Goal: Transaction & Acquisition: Purchase product/service

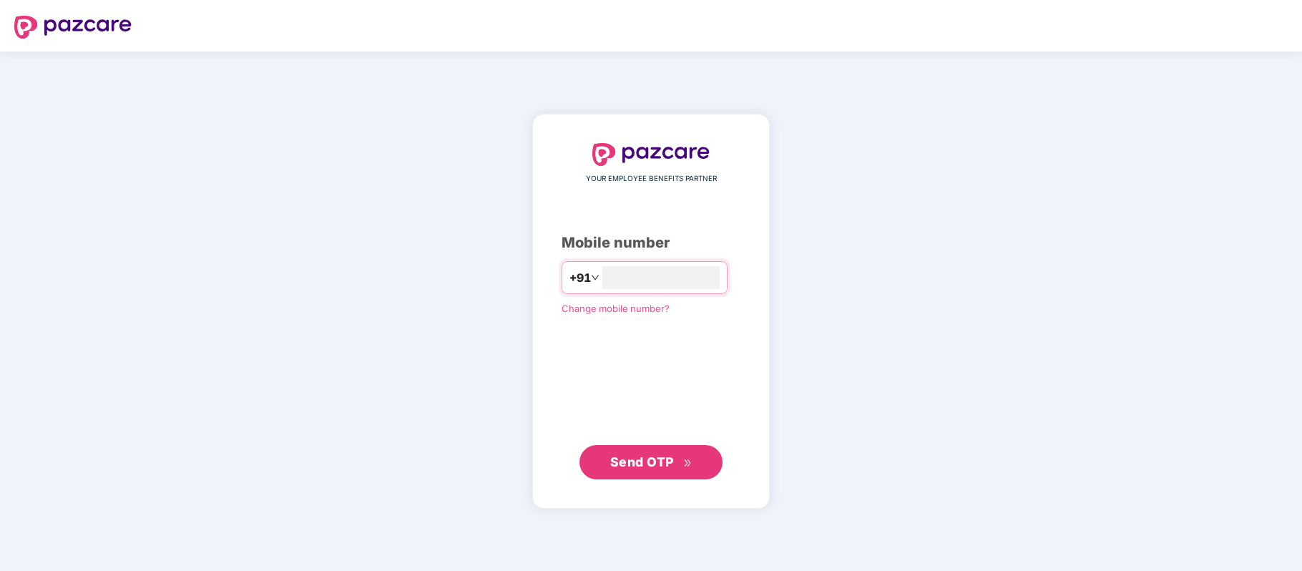
type input "**********"
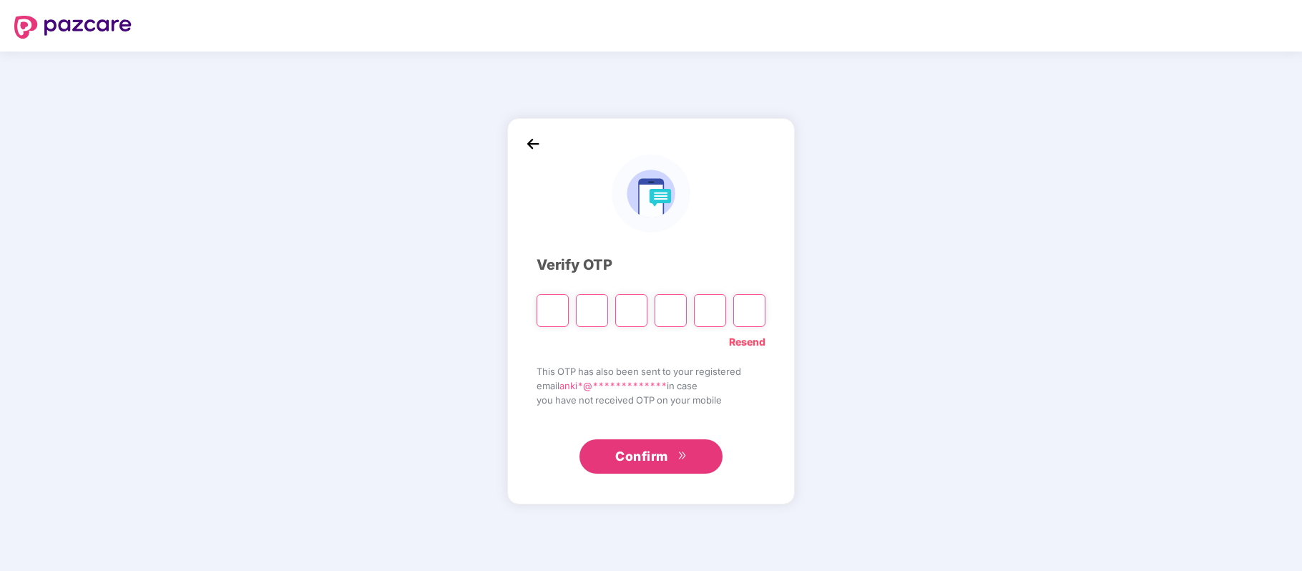
type input "*"
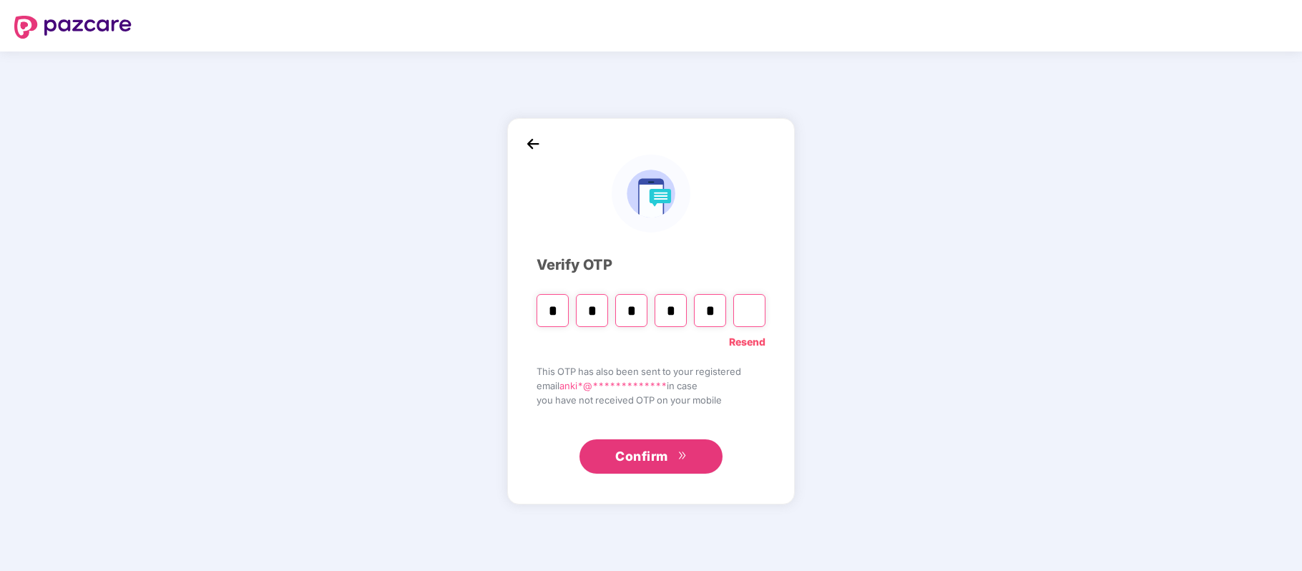
type input "*"
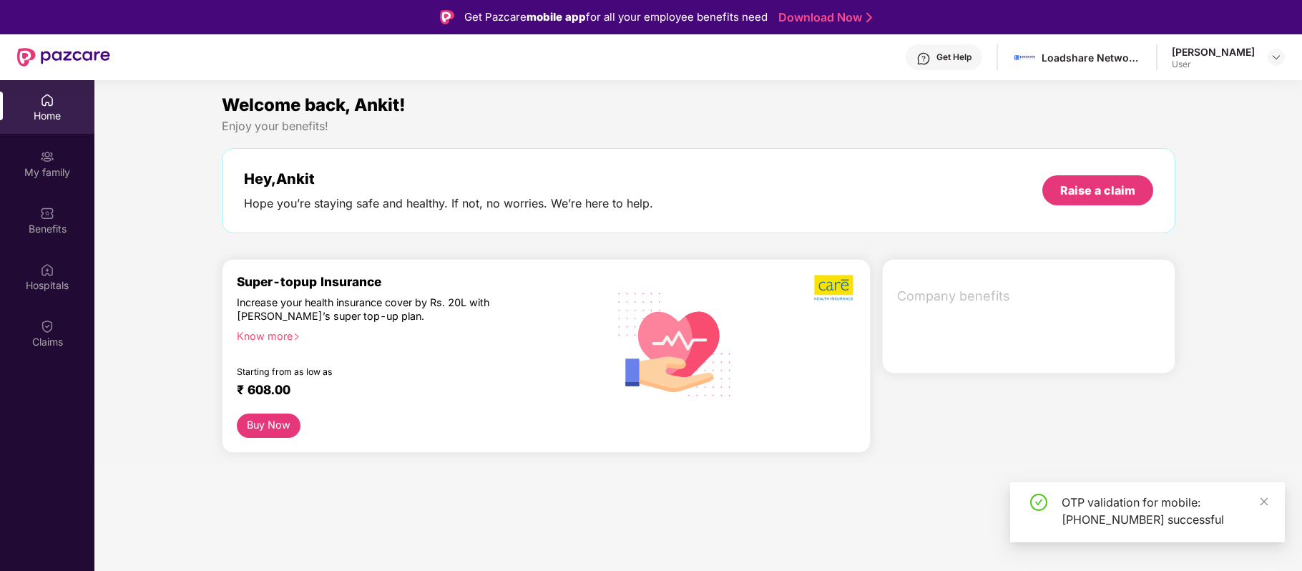
click at [310, 187] on div "Hey, Ankit Hope you’re staying safe and healthy. If not, no worries. We’re here…" at bounding box center [448, 190] width 409 height 41
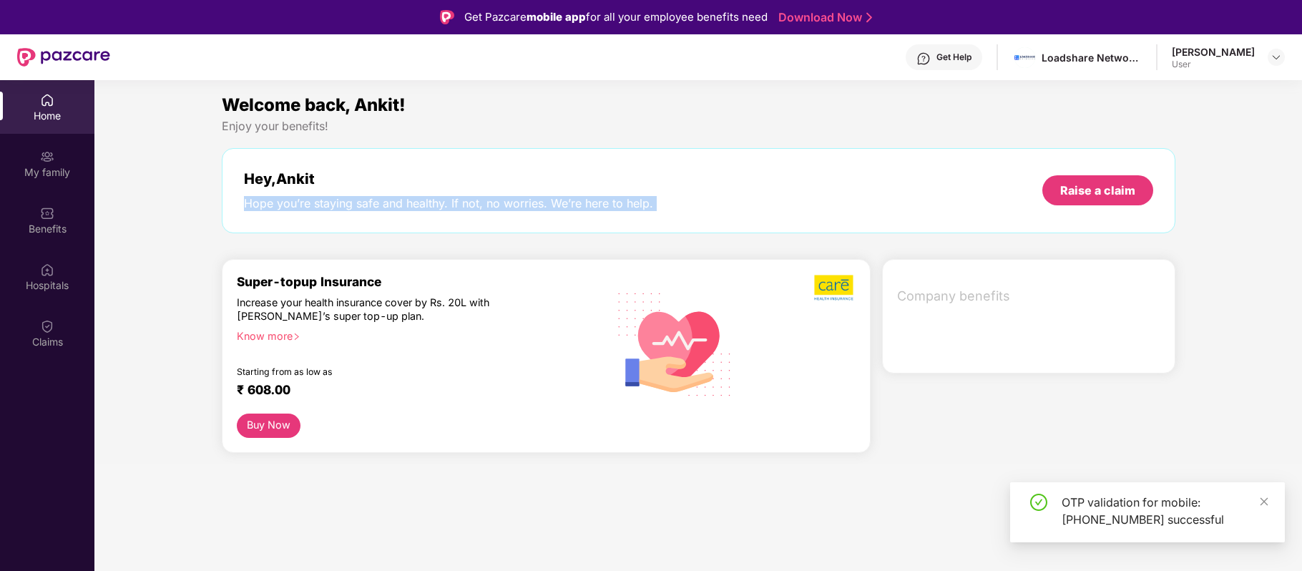
click at [310, 187] on div "Hey, Ankit Hope you’re staying safe and healthy. If not, no worries. We’re here…" at bounding box center [448, 190] width 409 height 41
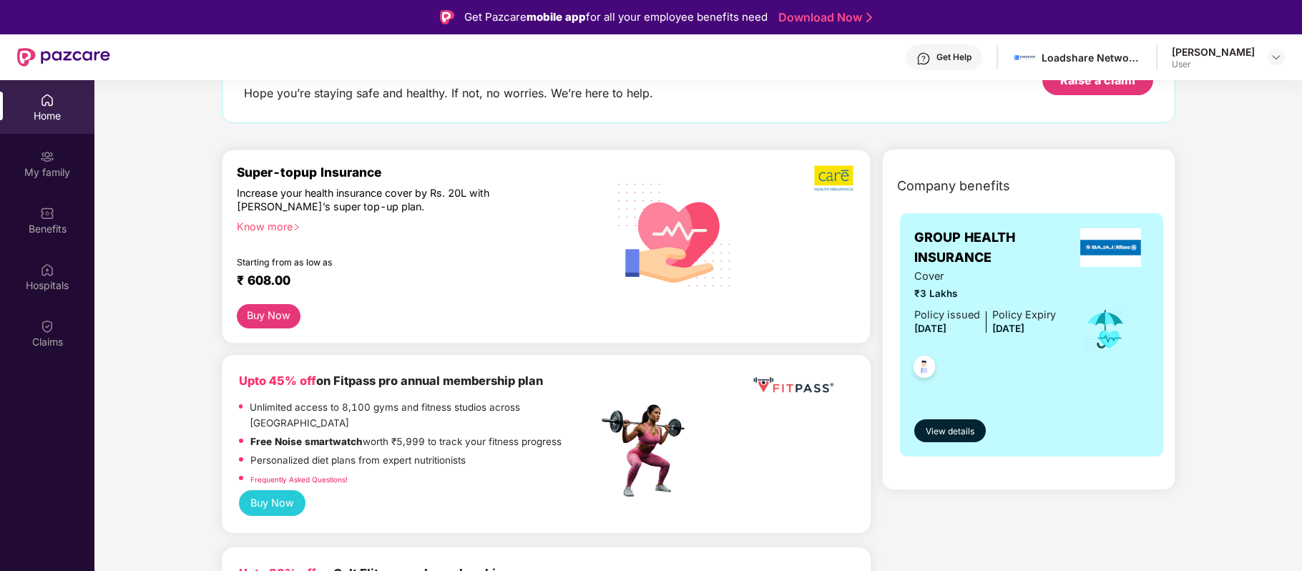
scroll to position [124, 0]
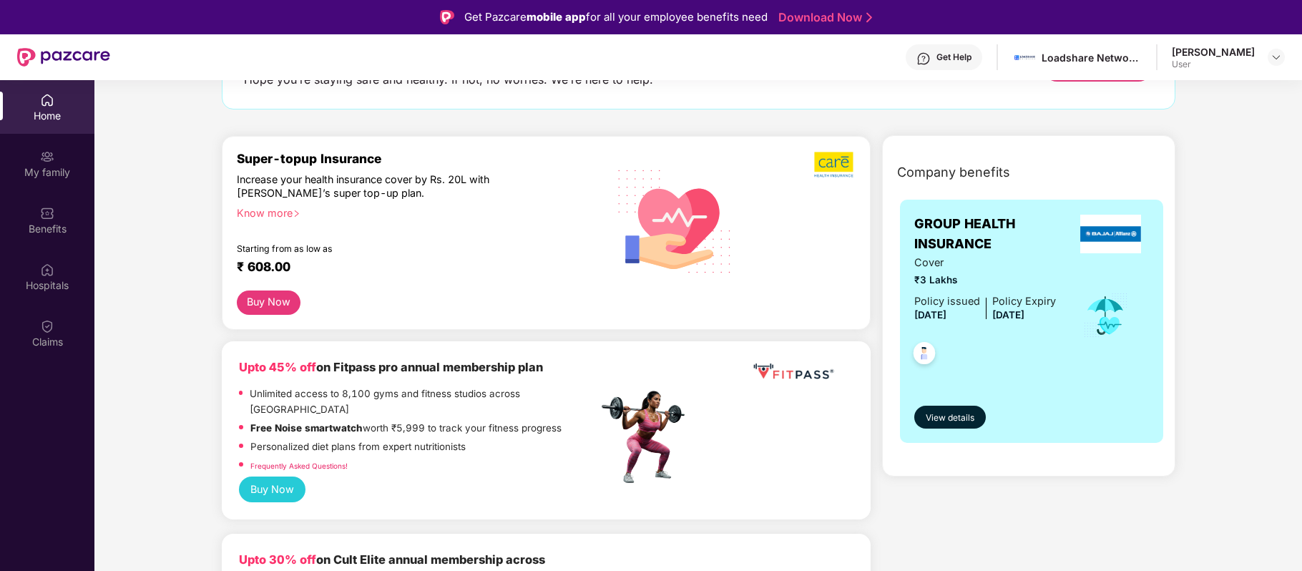
click at [321, 187] on div "Increase your health insurance cover by Rs. 20L with [PERSON_NAME]’s super top-…" at bounding box center [386, 185] width 299 height 27
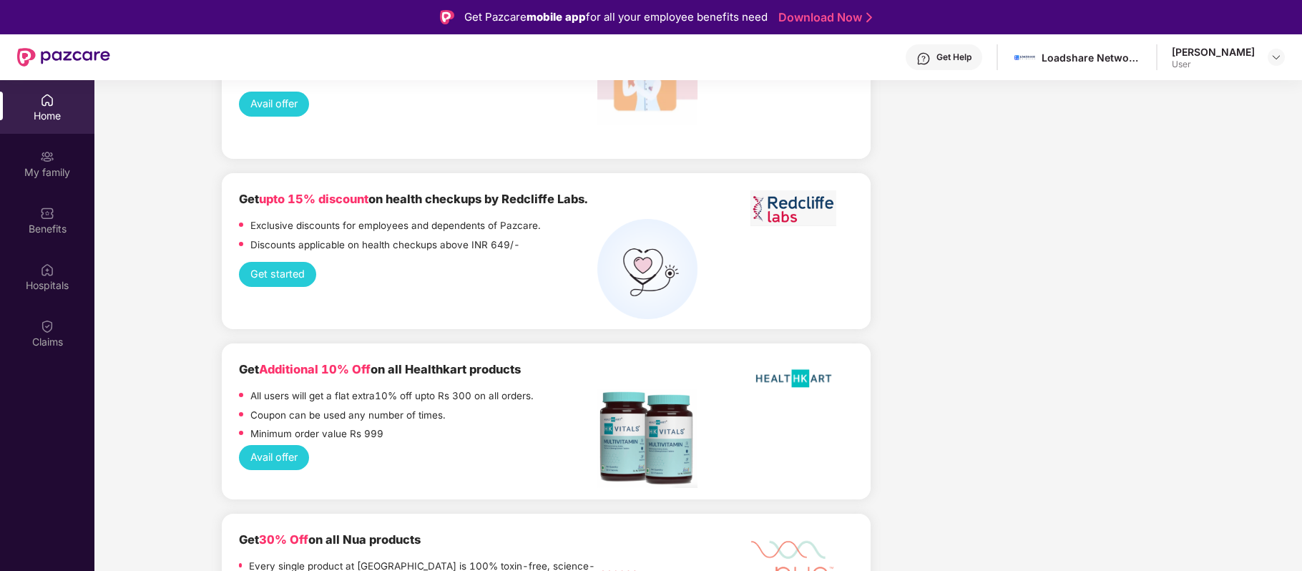
scroll to position [2659, 0]
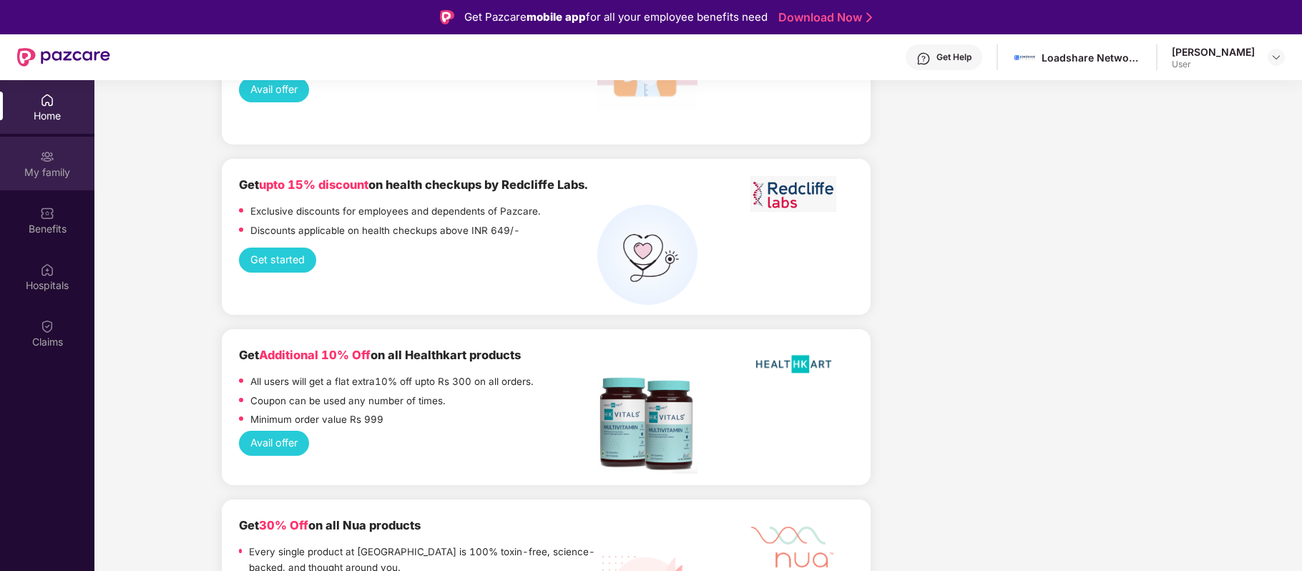
click at [35, 170] on div "My family" at bounding box center [47, 172] width 94 height 14
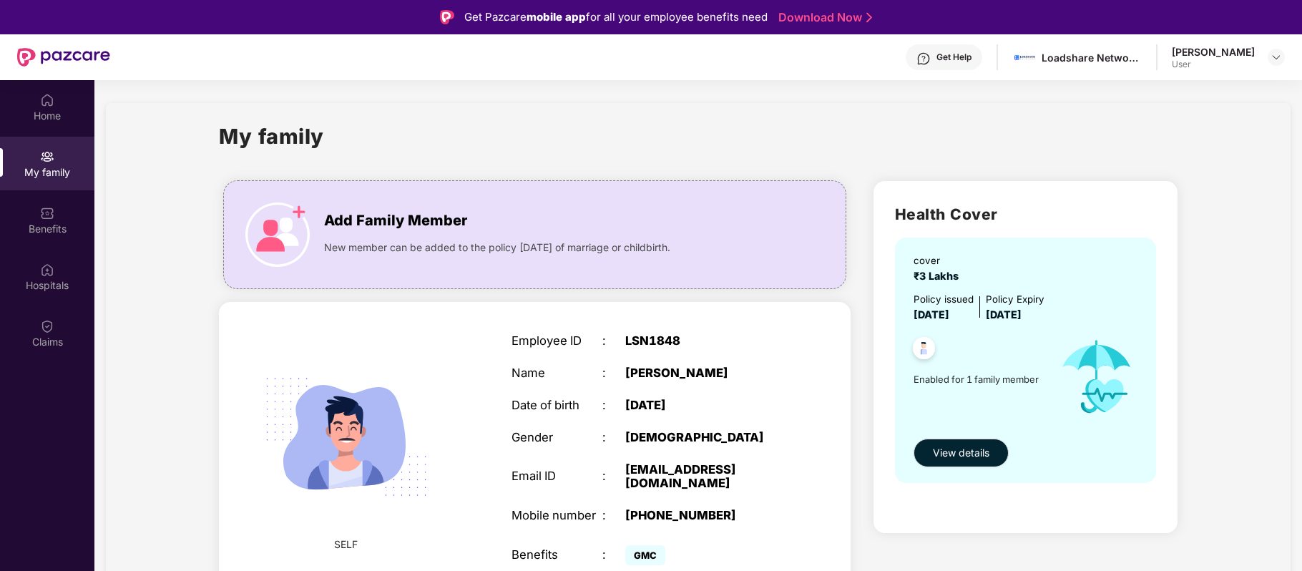
click at [864, 383] on div "Health Cover cover ₹3 Lakhs Policy issued [DATE] Policy Expiry [DATE] Enabled f…" at bounding box center [1025, 395] width 327 height 450
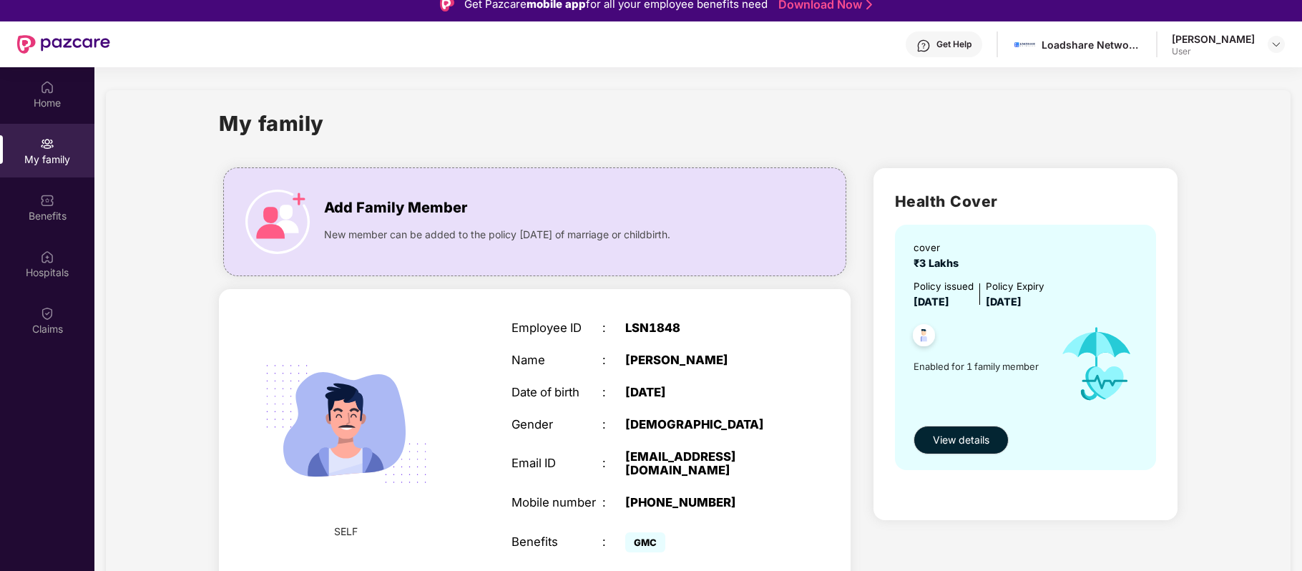
click at [858, 350] on div "Add Family Member New member can be added to the policy [DATE] of marriage or c…" at bounding box center [534, 382] width 654 height 450
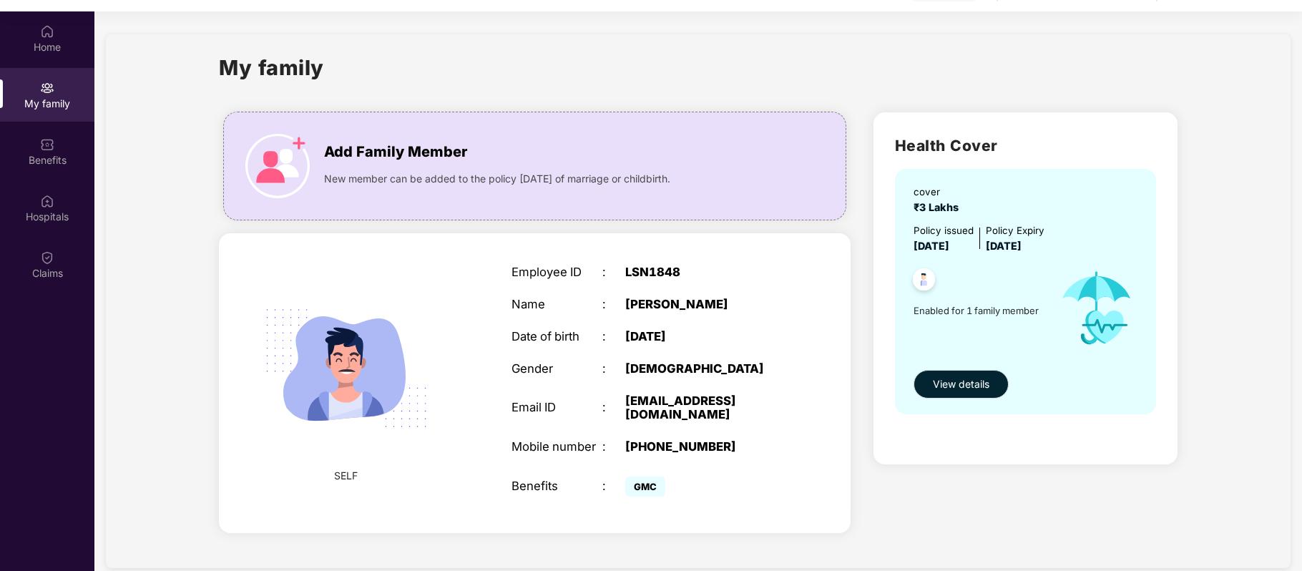
scroll to position [80, 0]
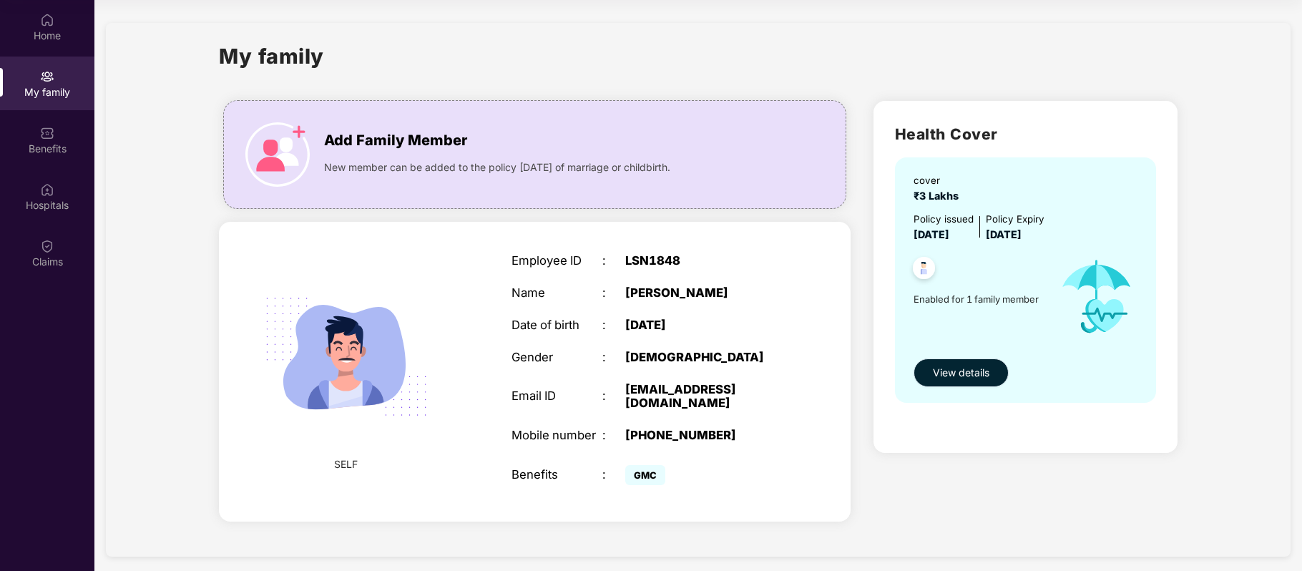
click at [968, 378] on span "View details" at bounding box center [961, 373] width 57 height 16
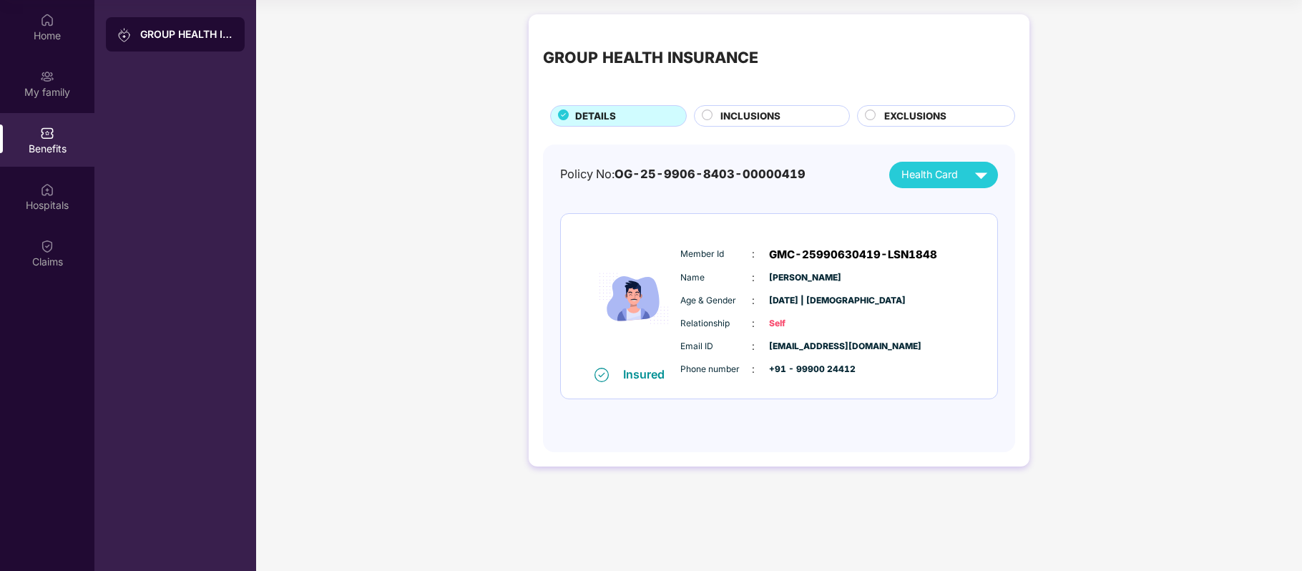
click at [725, 116] on span "INCLUSIONS" at bounding box center [750, 116] width 60 height 15
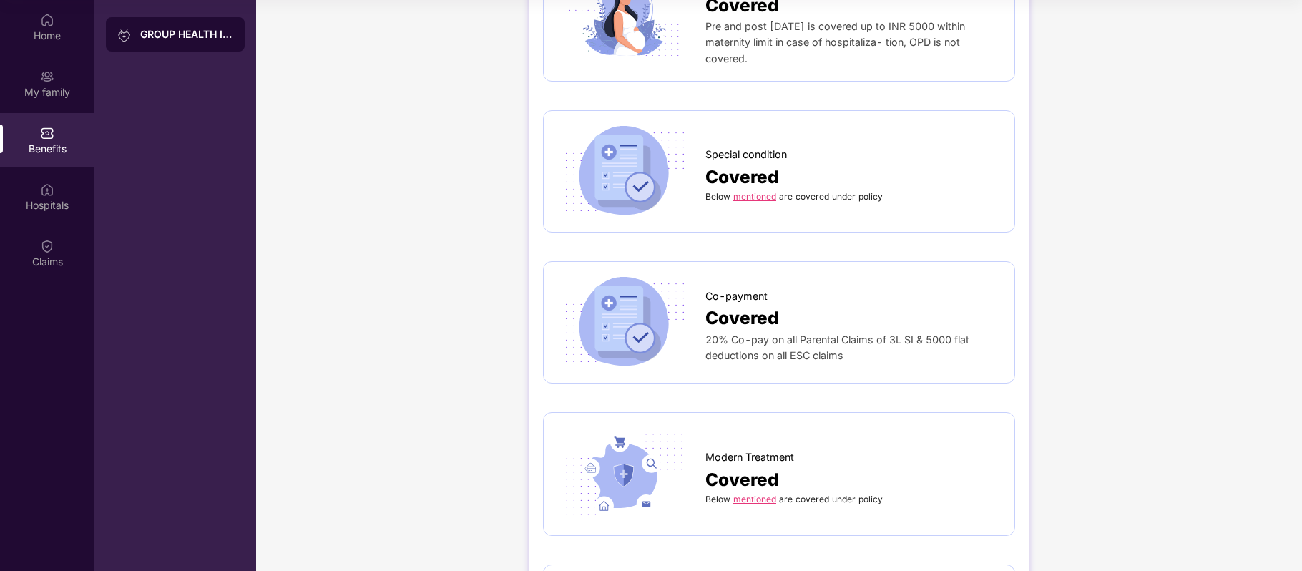
scroll to position [2204, 0]
click at [755, 190] on link "mentioned" at bounding box center [754, 194] width 43 height 11
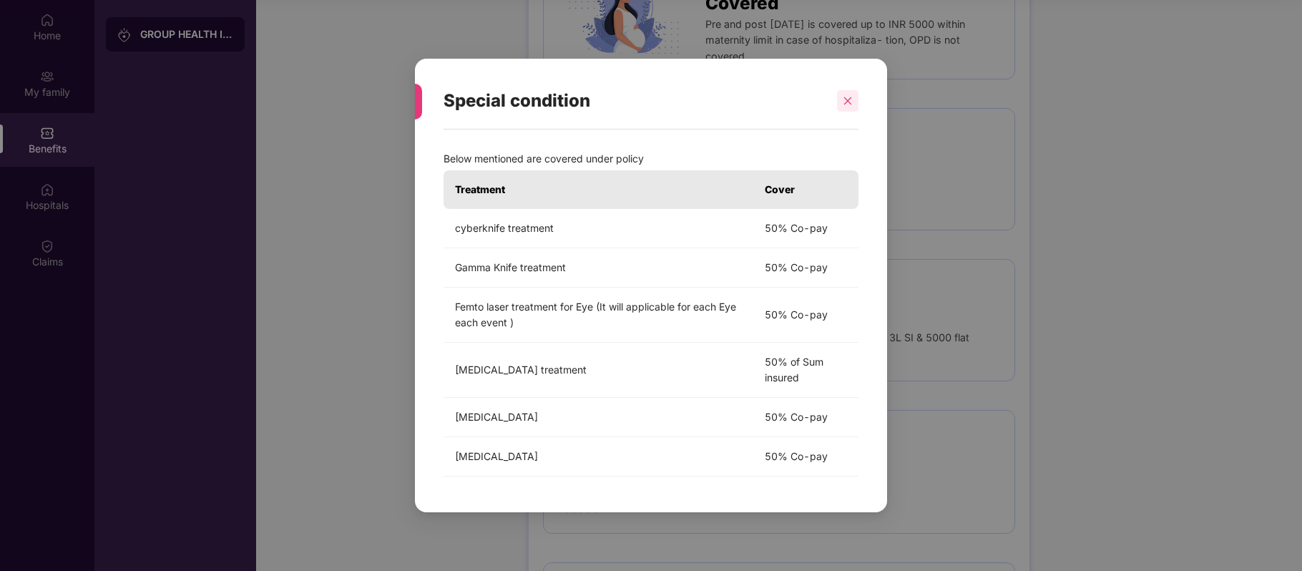
click at [855, 104] on div at bounding box center [847, 100] width 21 height 21
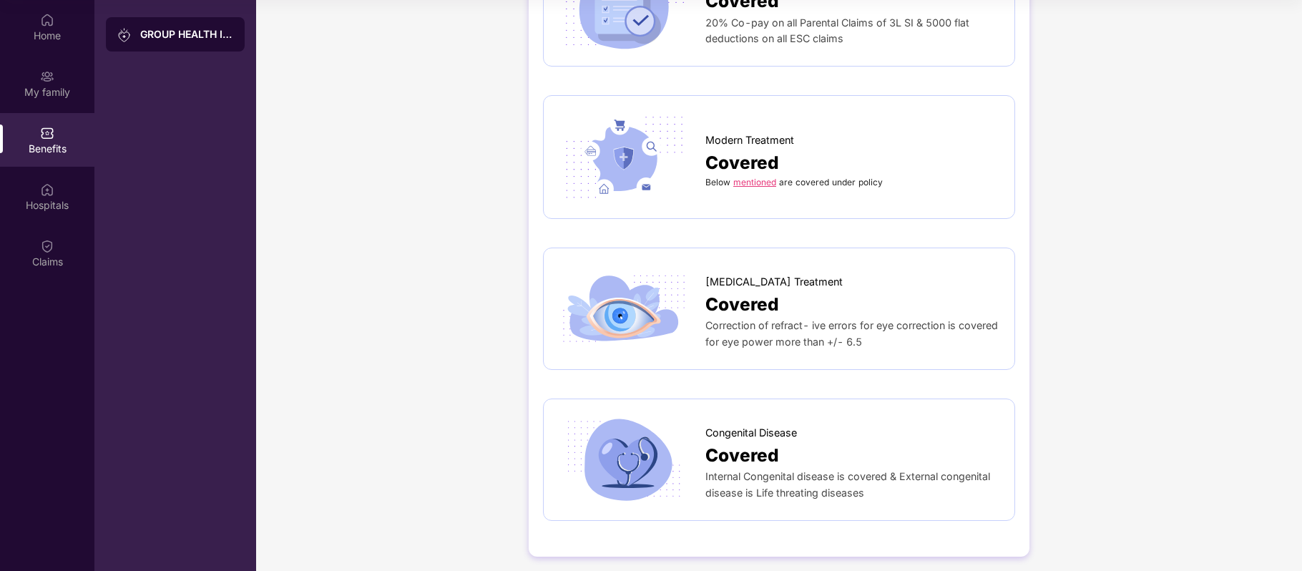
scroll to position [0, 0]
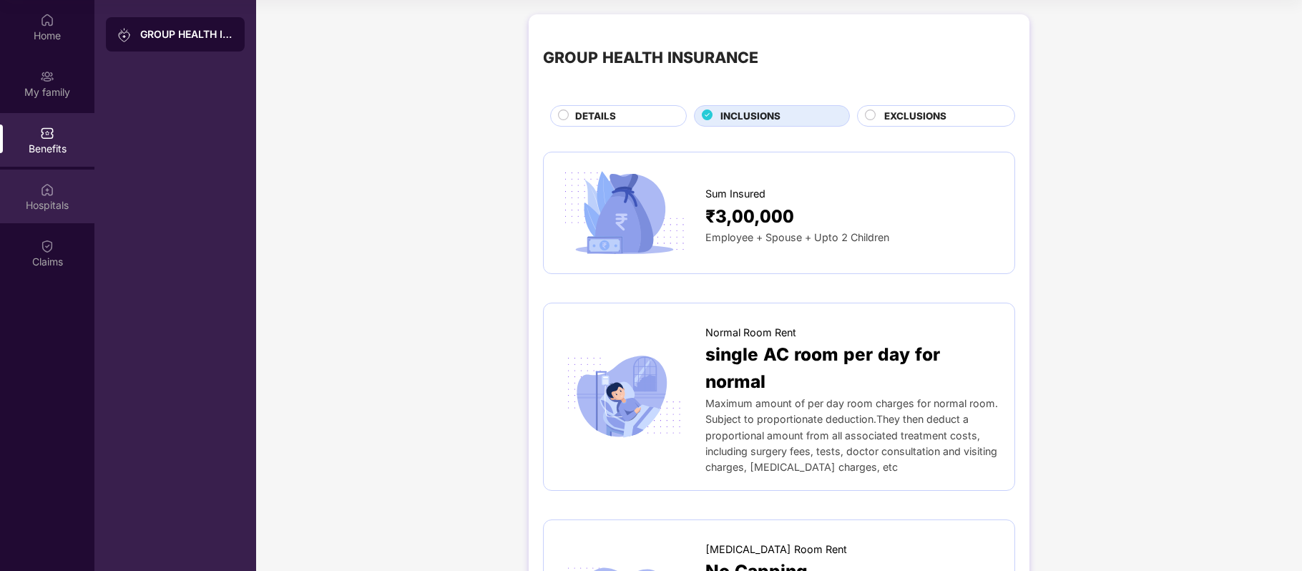
click at [36, 195] on div "Hospitals" at bounding box center [47, 197] width 94 height 54
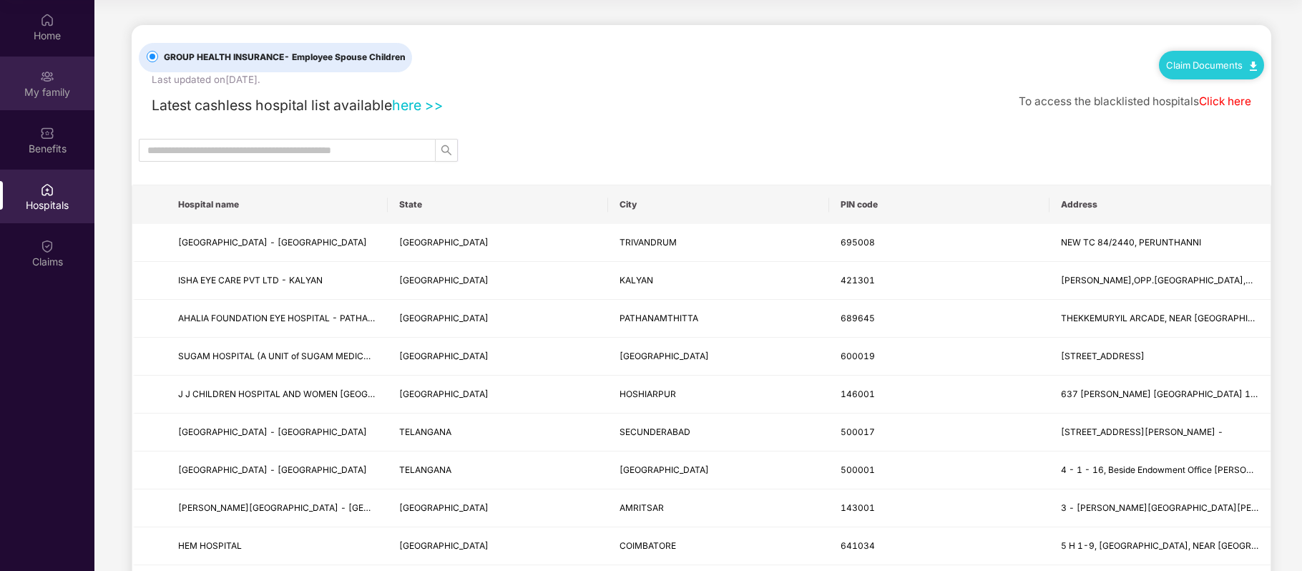
click at [51, 97] on div "My family" at bounding box center [47, 92] width 94 height 14
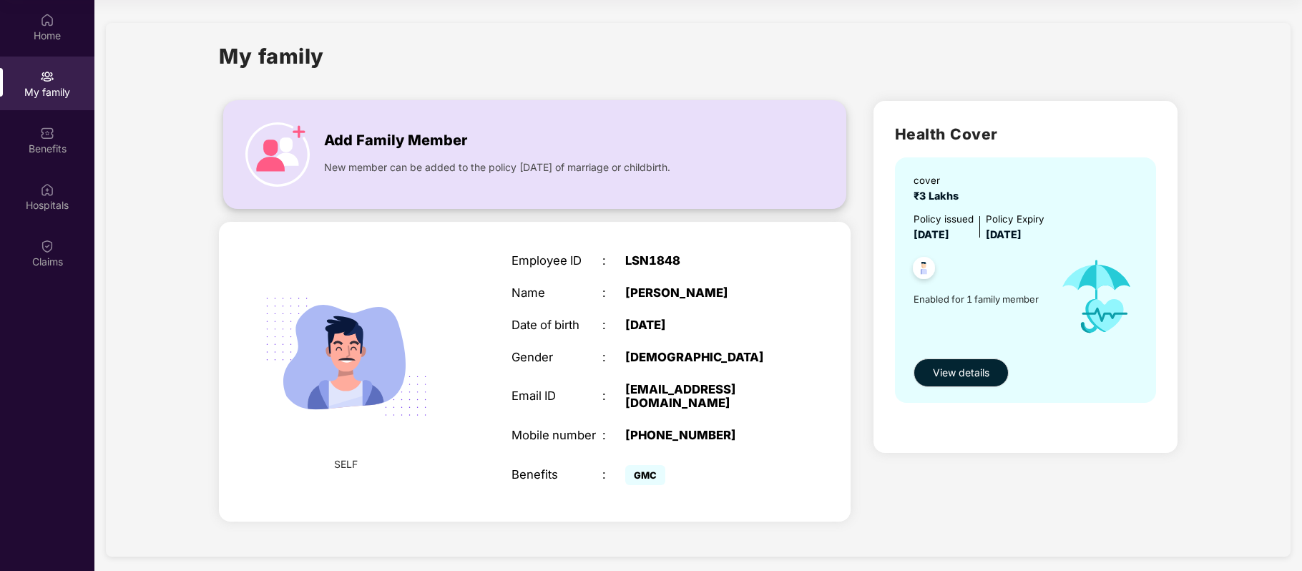
click at [360, 154] on div "New member can be added to the policy [DATE] of marriage or childbirth." at bounding box center [540, 163] width 433 height 23
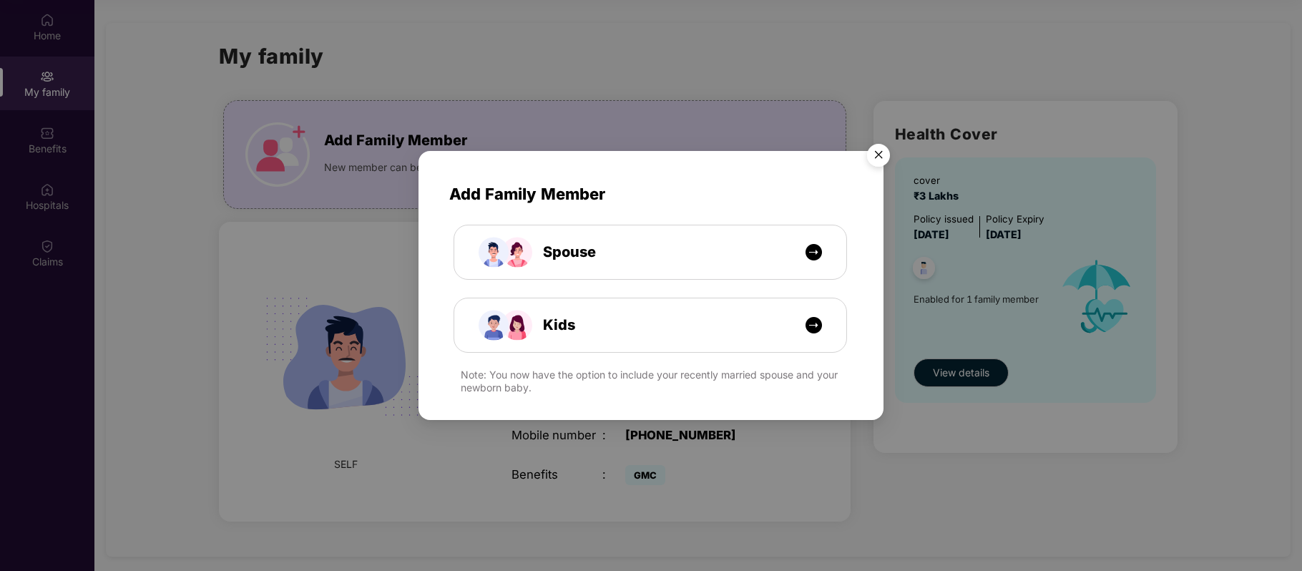
click at [881, 156] on img "Close" at bounding box center [878, 157] width 40 height 40
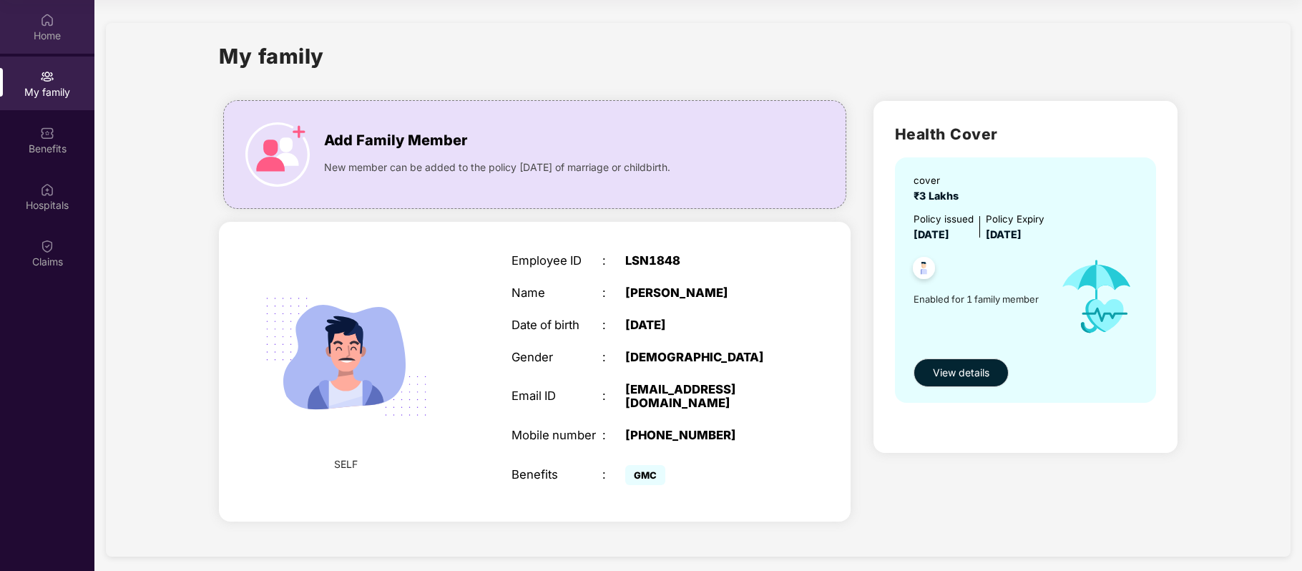
click at [44, 19] on img at bounding box center [47, 20] width 14 height 14
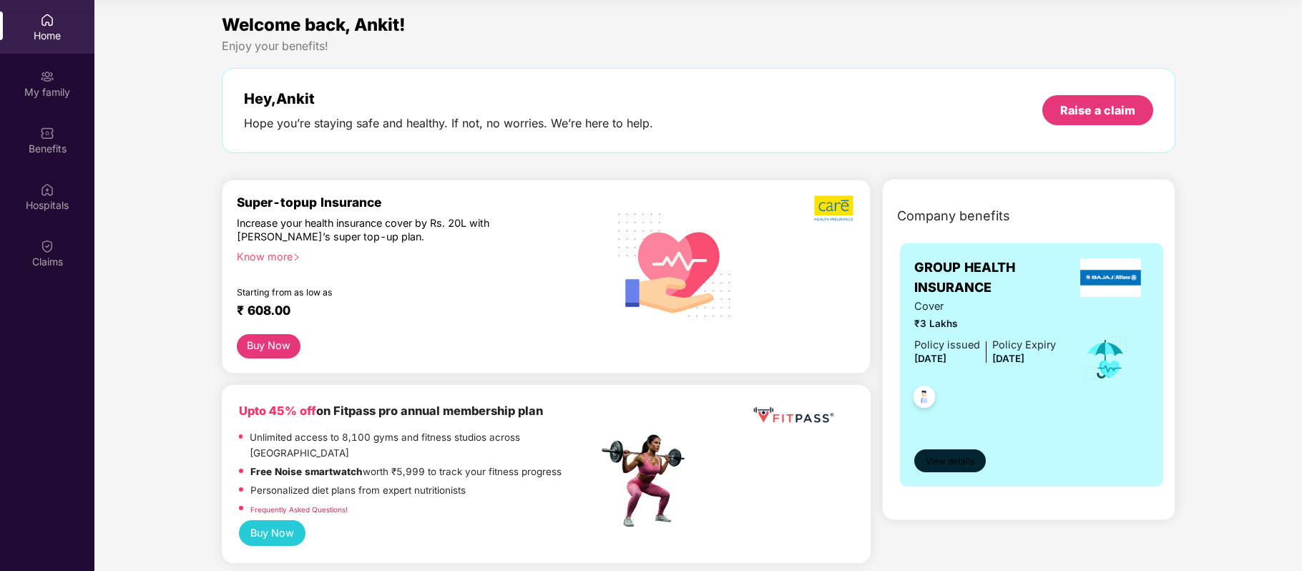
click at [942, 465] on span "View details" at bounding box center [950, 462] width 49 height 14
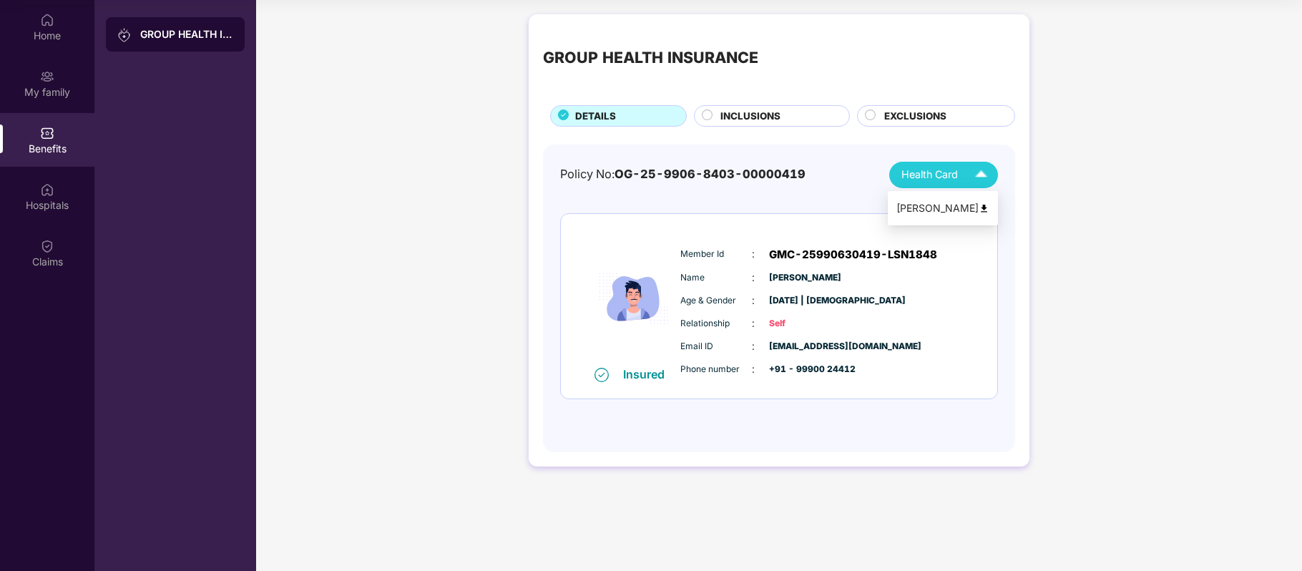
click at [978, 180] on img at bounding box center [980, 174] width 25 height 25
click at [938, 212] on div "[PERSON_NAME]" at bounding box center [942, 208] width 93 height 16
click at [39, 35] on div "Home" at bounding box center [47, 36] width 94 height 14
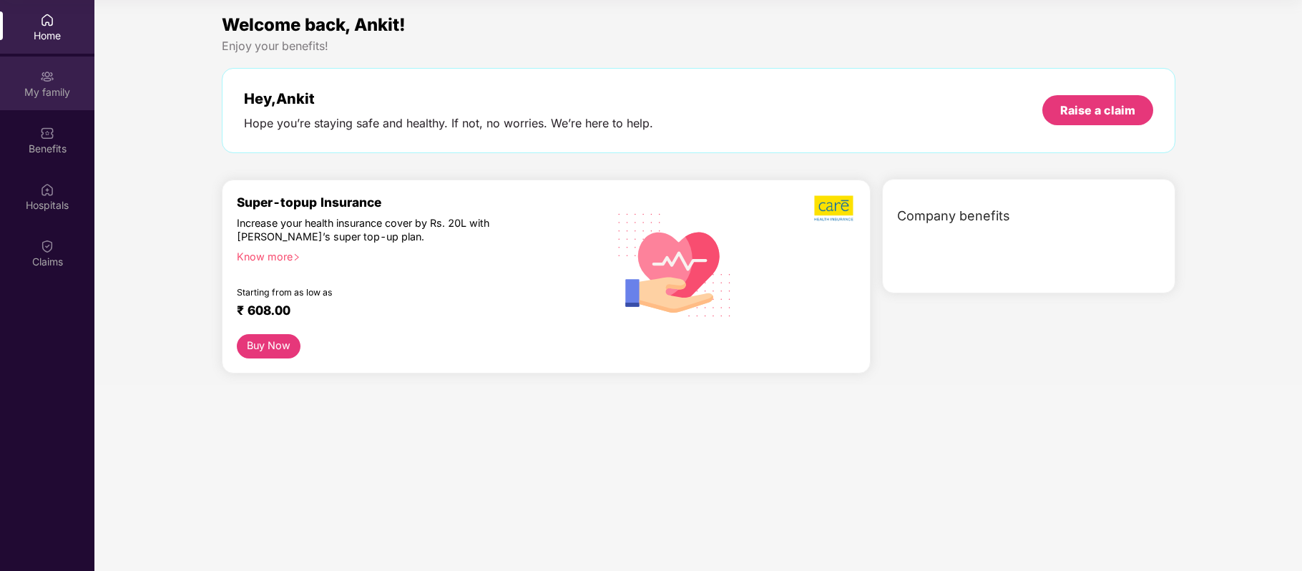
click at [44, 99] on div "My family" at bounding box center [47, 84] width 94 height 54
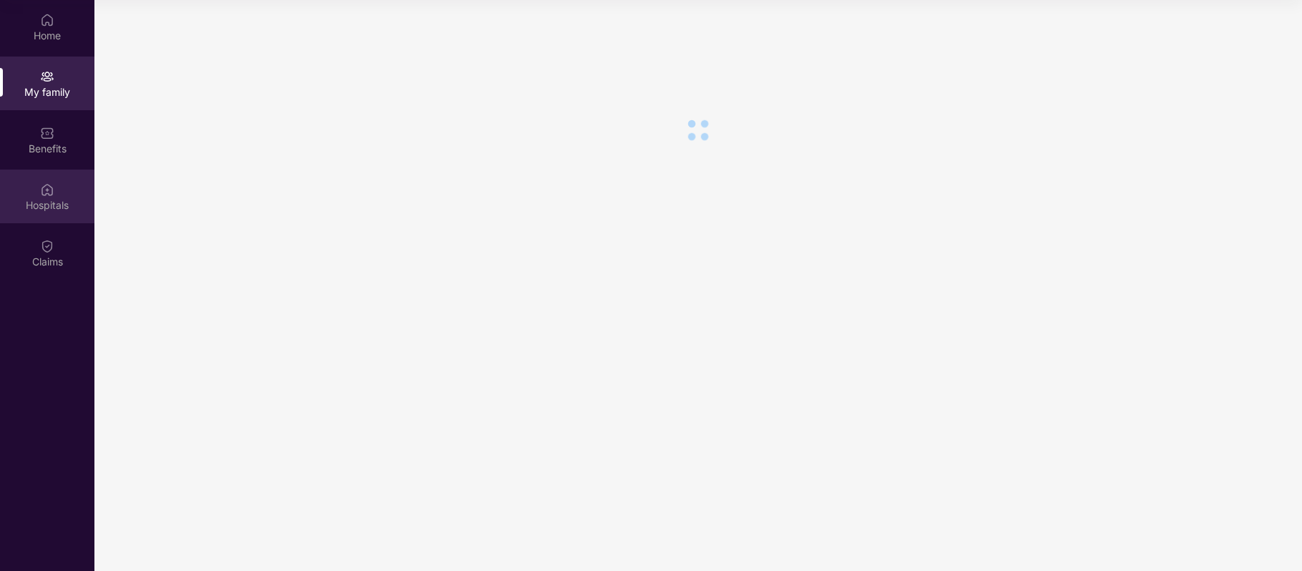
click at [54, 199] on div "Hospitals" at bounding box center [47, 205] width 94 height 14
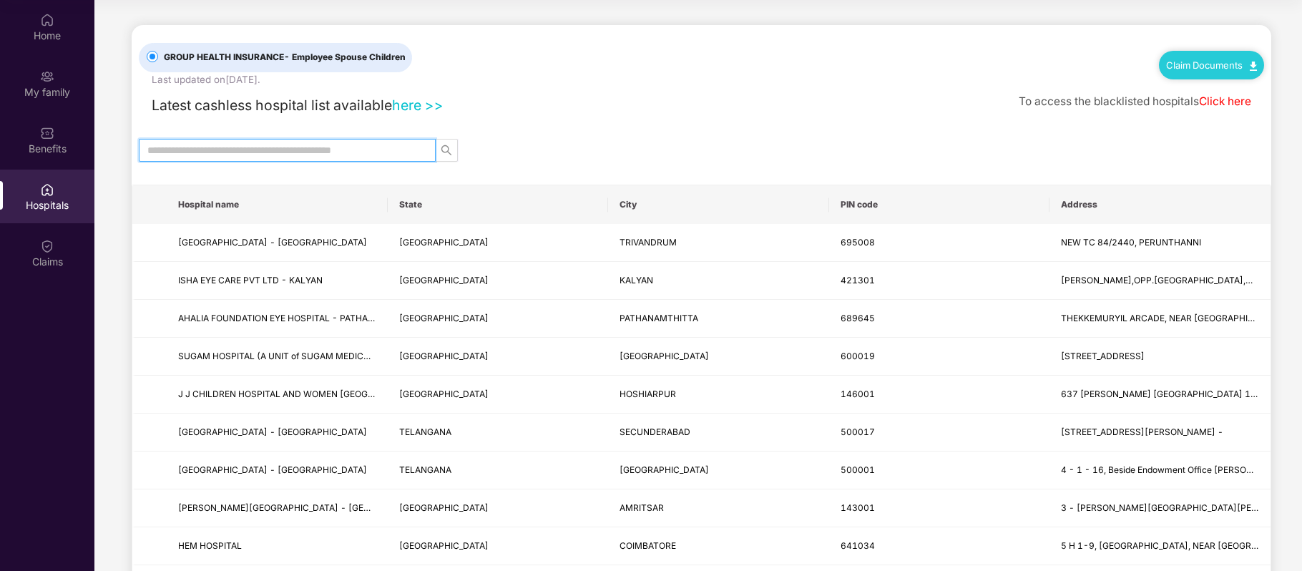
click at [373, 153] on input "text" at bounding box center [281, 150] width 268 height 16
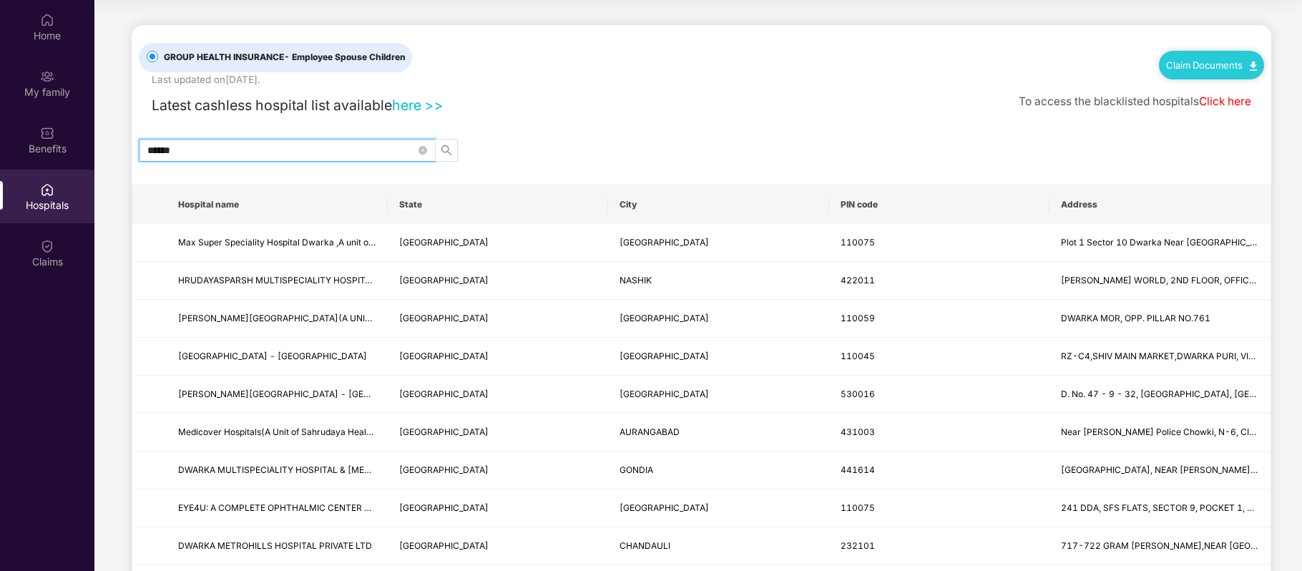
click at [448, 152] on icon "search" at bounding box center [446, 150] width 10 height 10
type input "******"
click at [1228, 101] on link "Click here" at bounding box center [1225, 101] width 52 height 14
click at [37, 137] on div "Benefits" at bounding box center [47, 140] width 94 height 54
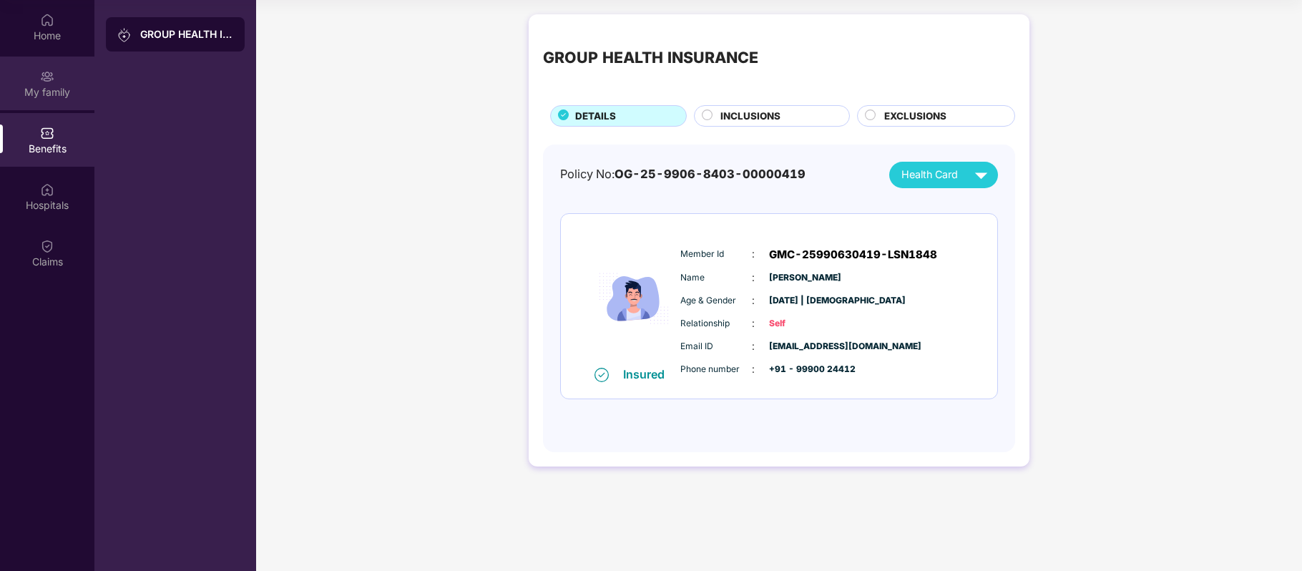
click at [54, 75] on div "My family" at bounding box center [47, 84] width 94 height 54
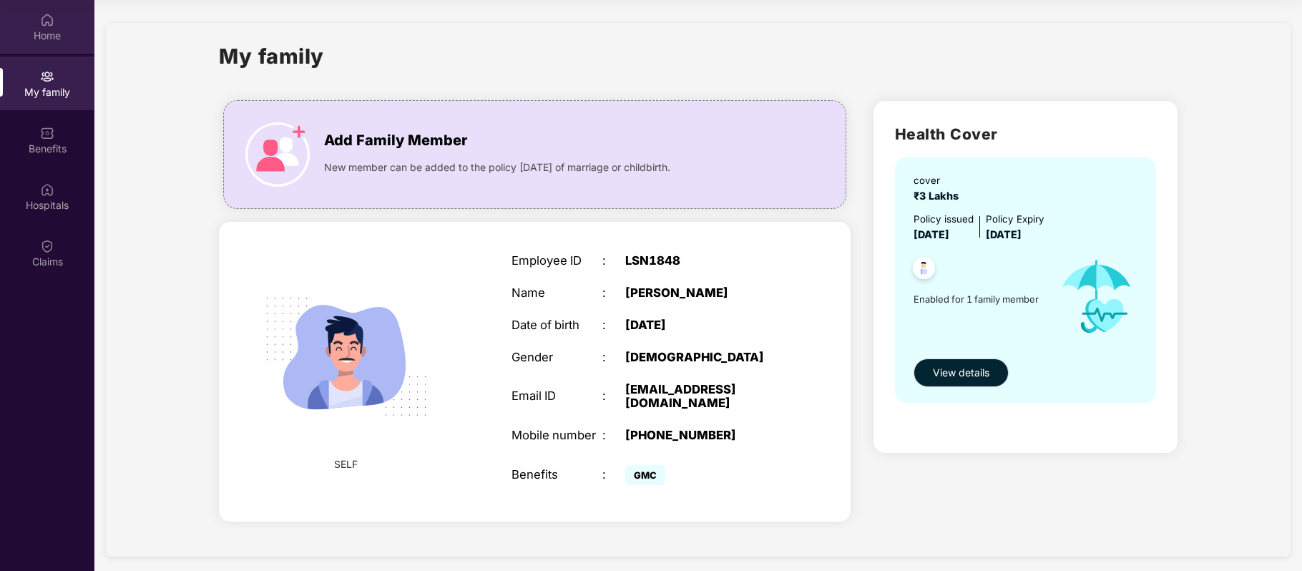
click at [35, 12] on div "Home" at bounding box center [47, 27] width 94 height 54
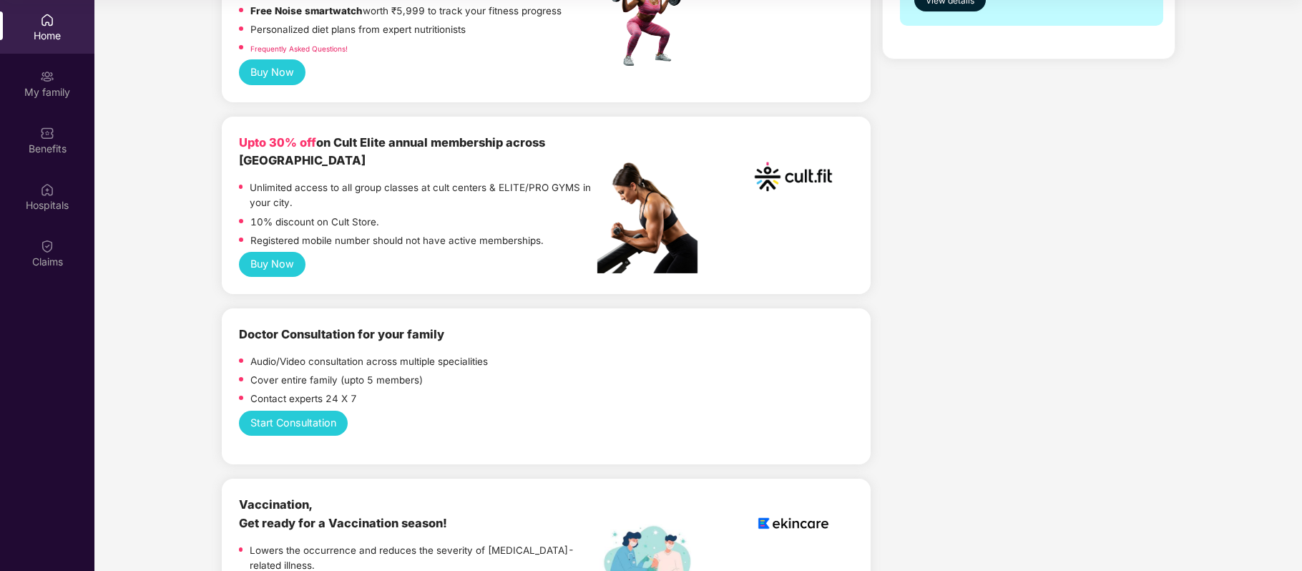
scroll to position [468, 0]
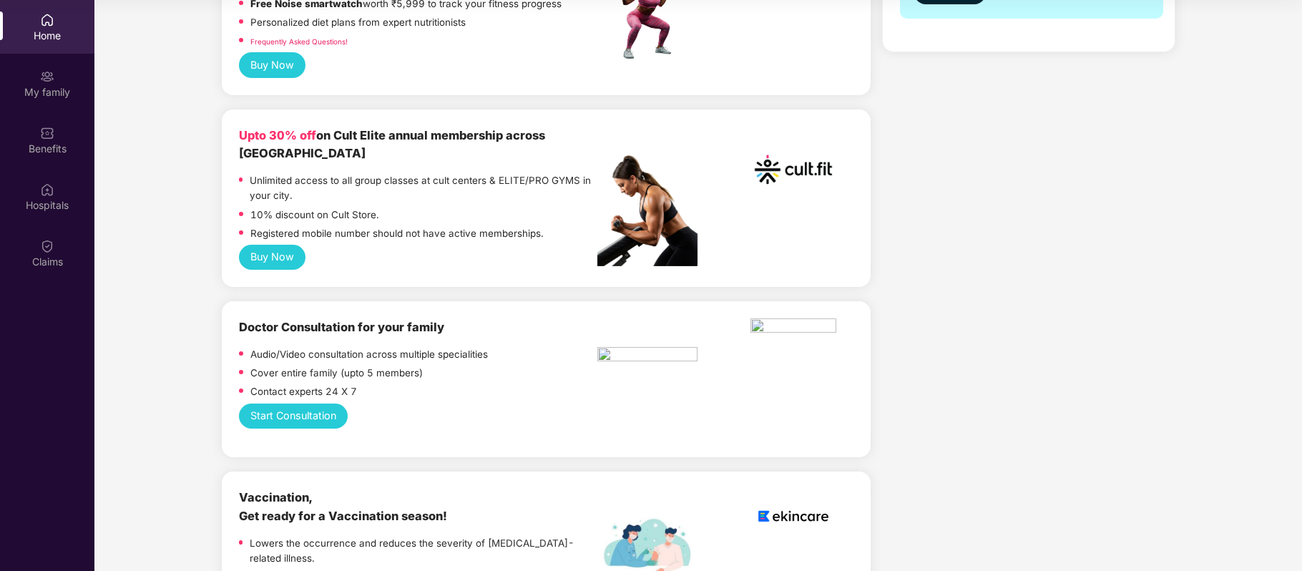
click at [432, 128] on b "Upto 30% off on Cult Elite annual membership across [GEOGRAPHIC_DATA]" at bounding box center [392, 144] width 306 height 33
click at [278, 245] on button "Buy Now" at bounding box center [272, 257] width 67 height 25
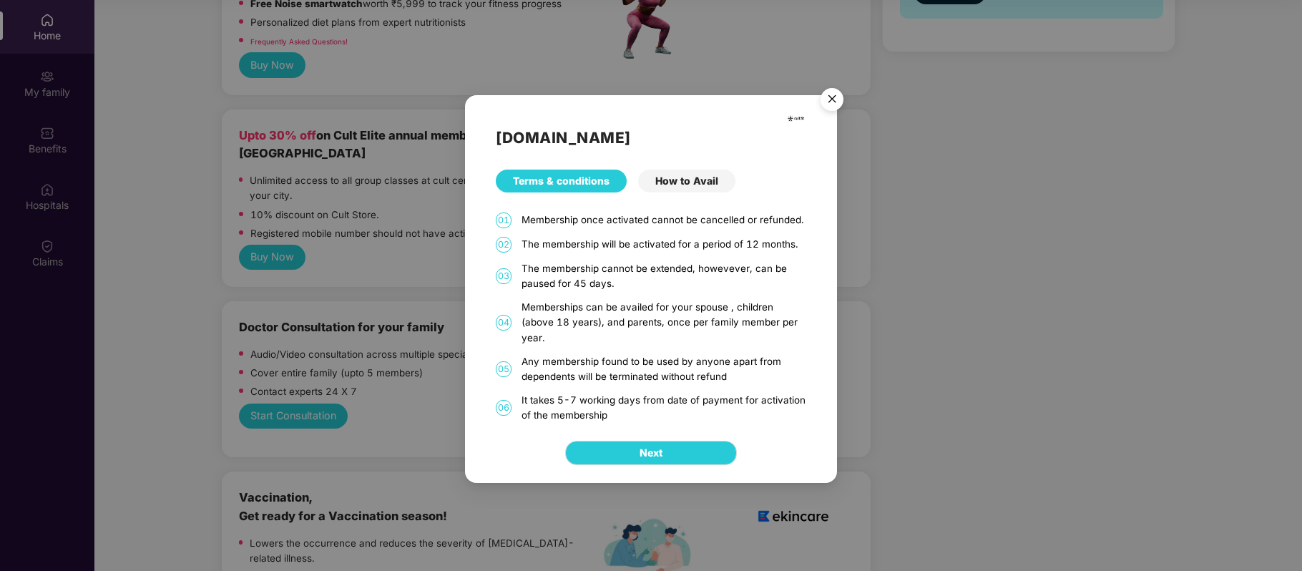
click at [728, 252] on div "The membership will be activated for a period of 12 months." at bounding box center [663, 244] width 284 height 15
click at [682, 284] on div "The membership cannot be extended, howevever, can be paused for 45 days." at bounding box center [663, 276] width 284 height 30
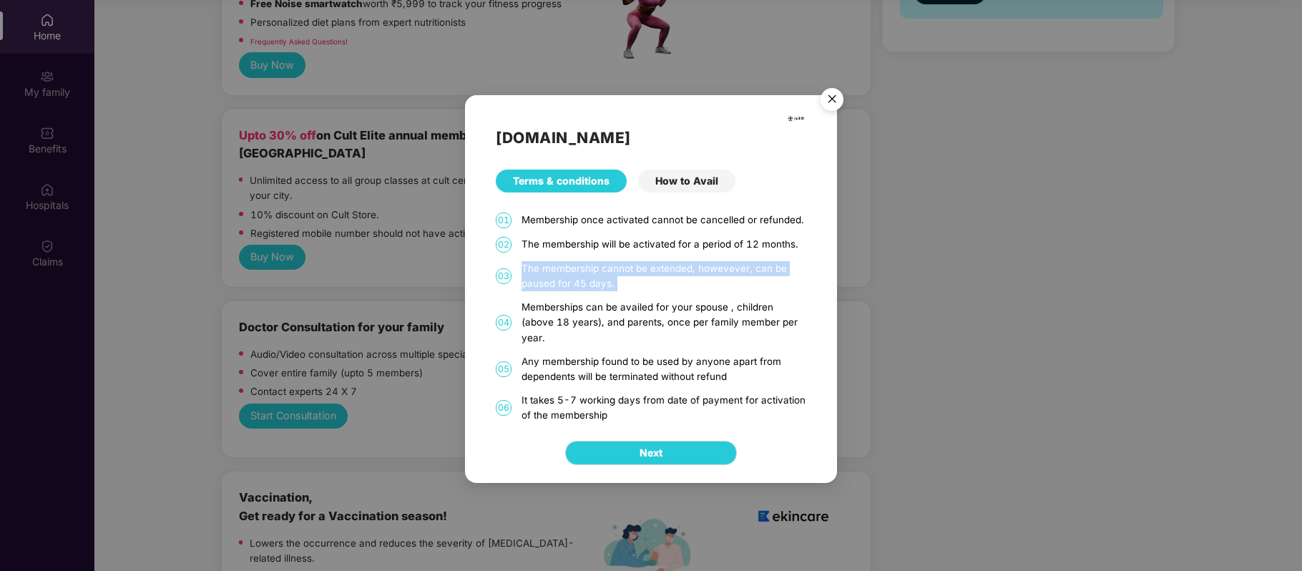
click at [682, 284] on div "The membership cannot be extended, howevever, can be paused for 45 days." at bounding box center [663, 276] width 284 height 30
click at [644, 323] on div "Memberships can be availed for your spouse , children (above 18 years), and par…" at bounding box center [663, 322] width 284 height 45
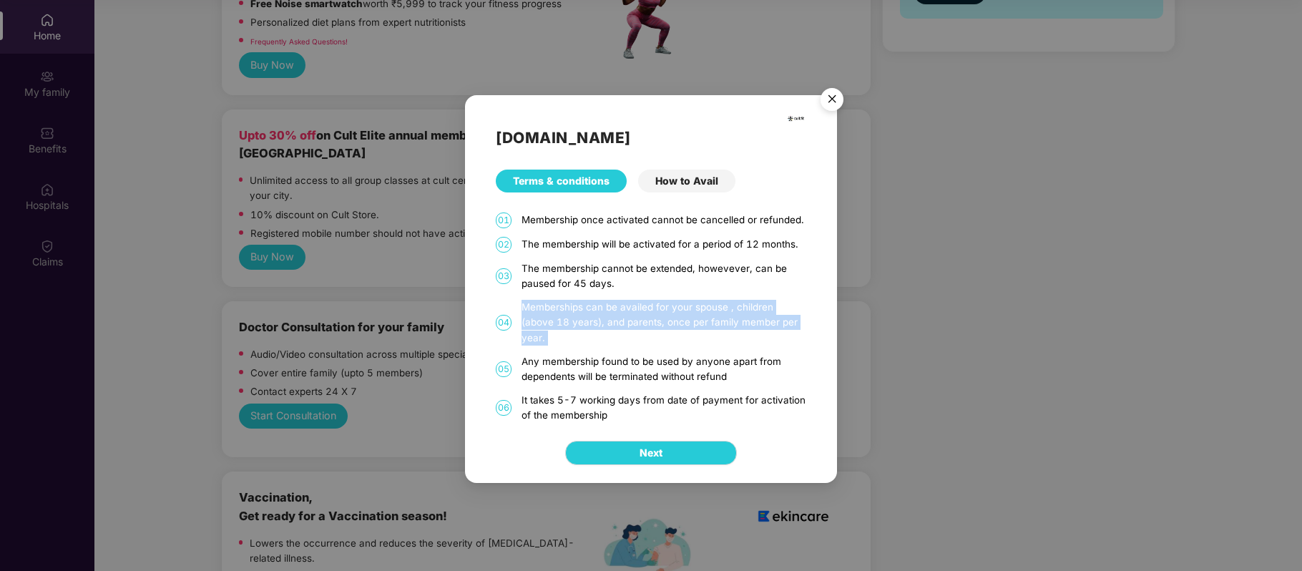
click at [644, 323] on div "Memberships can be availed for your spouse , children (above 18 years), and par…" at bounding box center [663, 322] width 284 height 45
click at [593, 355] on div "Any membership found to be used by anyone apart from dependents will be termina…" at bounding box center [663, 369] width 284 height 30
click at [631, 362] on div "Any membership found to be used by anyone apart from dependents will be termina…" at bounding box center [663, 369] width 284 height 30
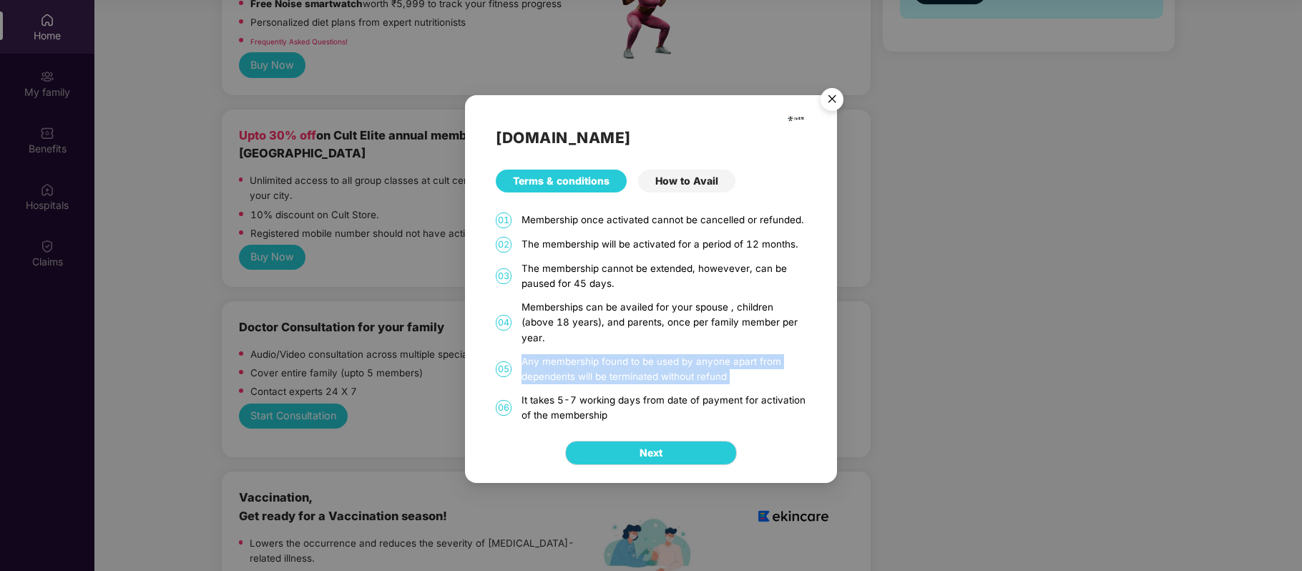
click at [631, 362] on div "Any membership found to be used by anyone apart from dependents will be termina…" at bounding box center [663, 369] width 284 height 30
click at [762, 376] on div "Any membership found to be used by anyone apart from dependents will be termina…" at bounding box center [663, 369] width 284 height 30
click at [596, 393] on div "It takes 5-7 working days from date of payment for activation of the membership" at bounding box center [663, 408] width 284 height 30
drag, startPoint x: 596, startPoint y: 385, endPoint x: 796, endPoint y: 422, distance: 203.7
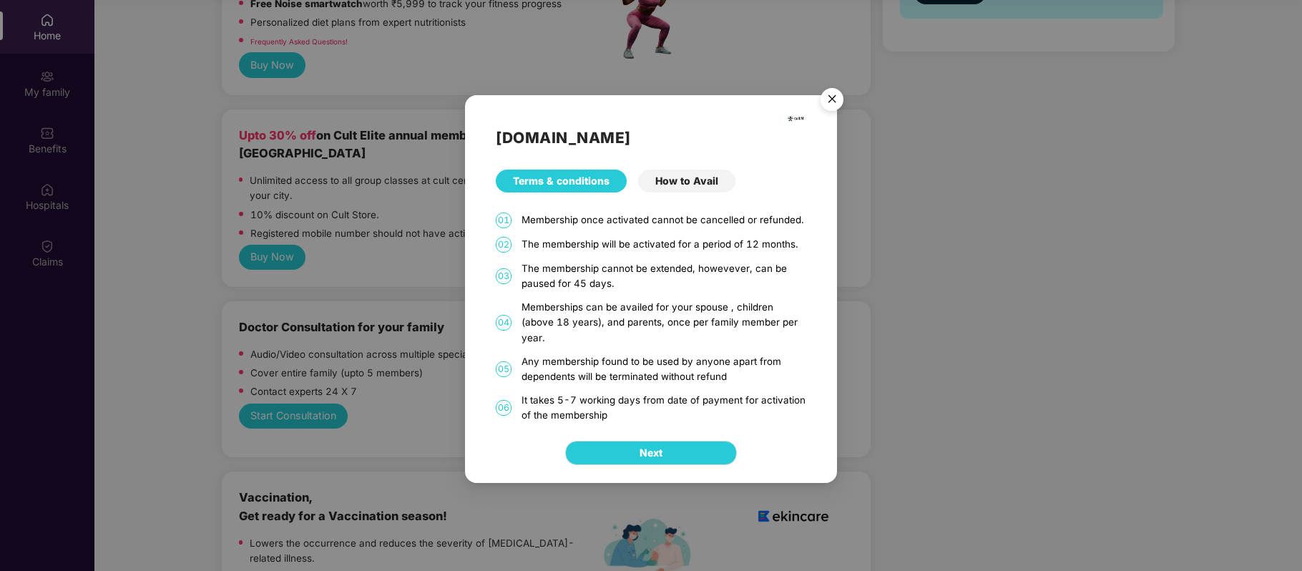
click at [796, 422] on div "[DOMAIN_NAME] Terms & conditions How to Avail 01 Membership once activated cann…" at bounding box center [651, 289] width 372 height 388
click at [796, 423] on div "Next" at bounding box center [651, 453] width 372 height 60
click at [690, 192] on div "How to Avail" at bounding box center [686, 181] width 97 height 23
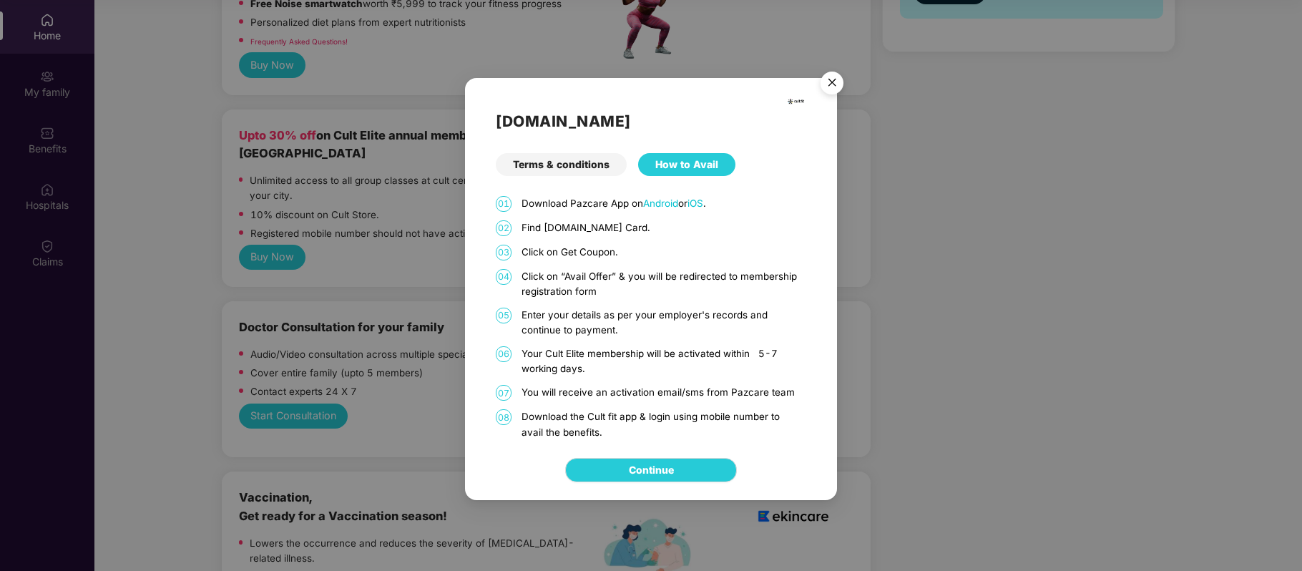
click at [573, 224] on p "Find [DOMAIN_NAME] Card." at bounding box center [663, 227] width 284 height 15
drag, startPoint x: 573, startPoint y: 224, endPoint x: 720, endPoint y: 226, distance: 146.6
click at [720, 226] on p "Find [DOMAIN_NAME] Card." at bounding box center [663, 227] width 284 height 15
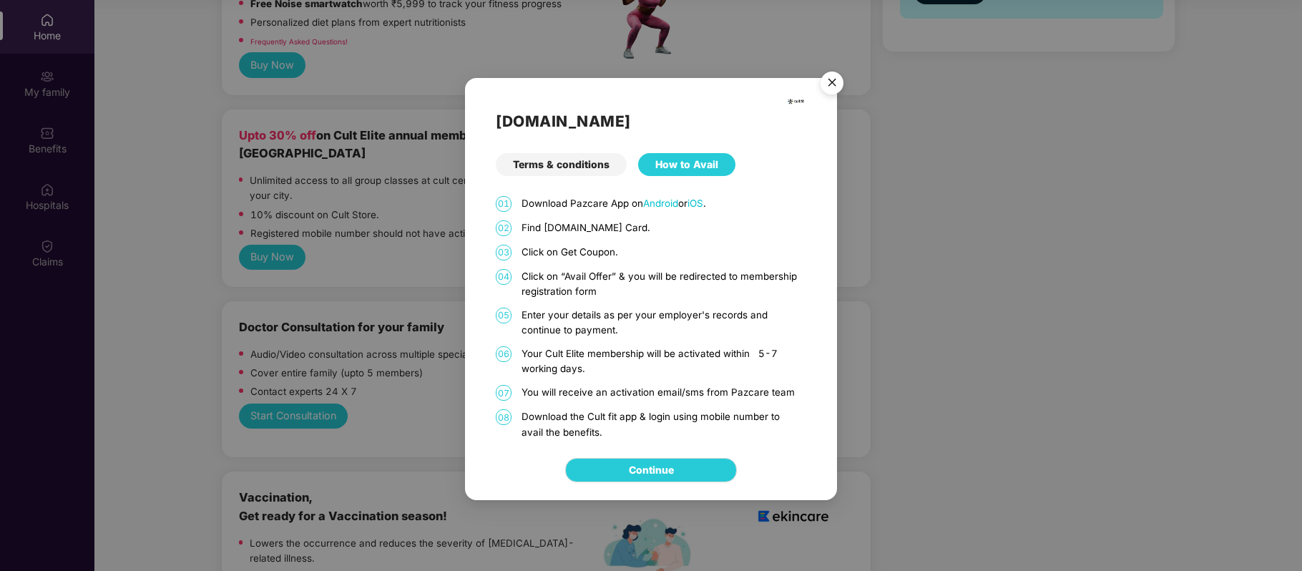
click at [607, 276] on p "Click on “Avail Offer” & you will be redirected to membership registration form" at bounding box center [663, 284] width 284 height 30
click at [590, 313] on p "Enter your details as per your employer's records and continue to payment." at bounding box center [663, 323] width 284 height 30
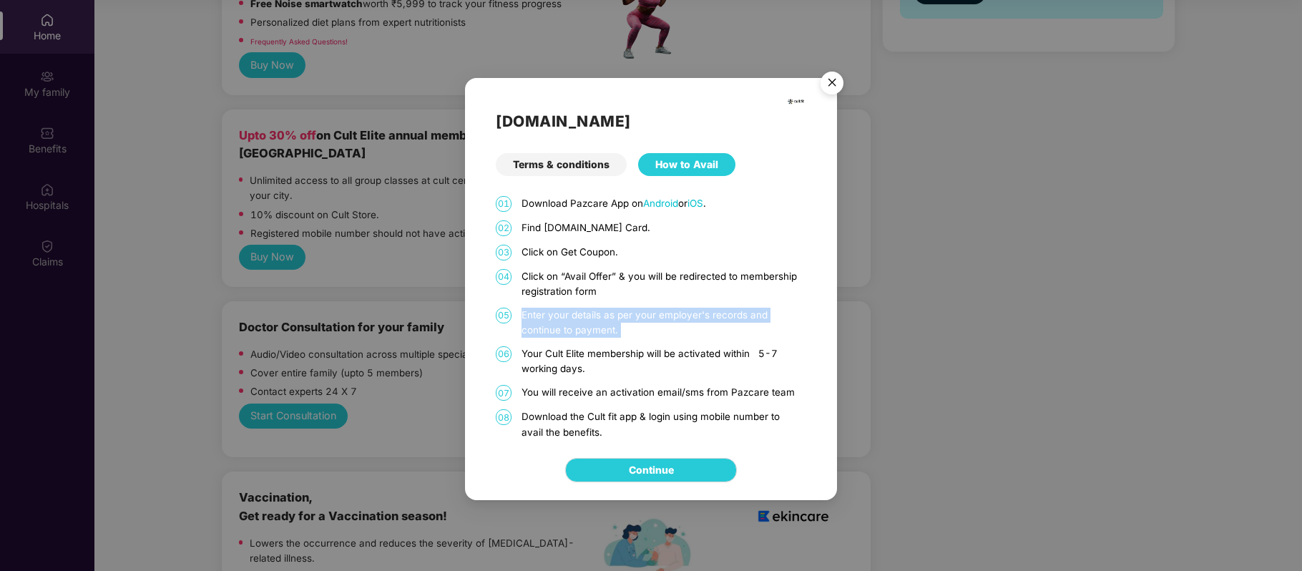
click at [590, 313] on p "Enter your details as per your employer's records and continue to payment." at bounding box center [663, 323] width 284 height 30
click at [585, 348] on p "Your Cult Elite membership will be activated within 5-7 working days." at bounding box center [663, 361] width 284 height 30
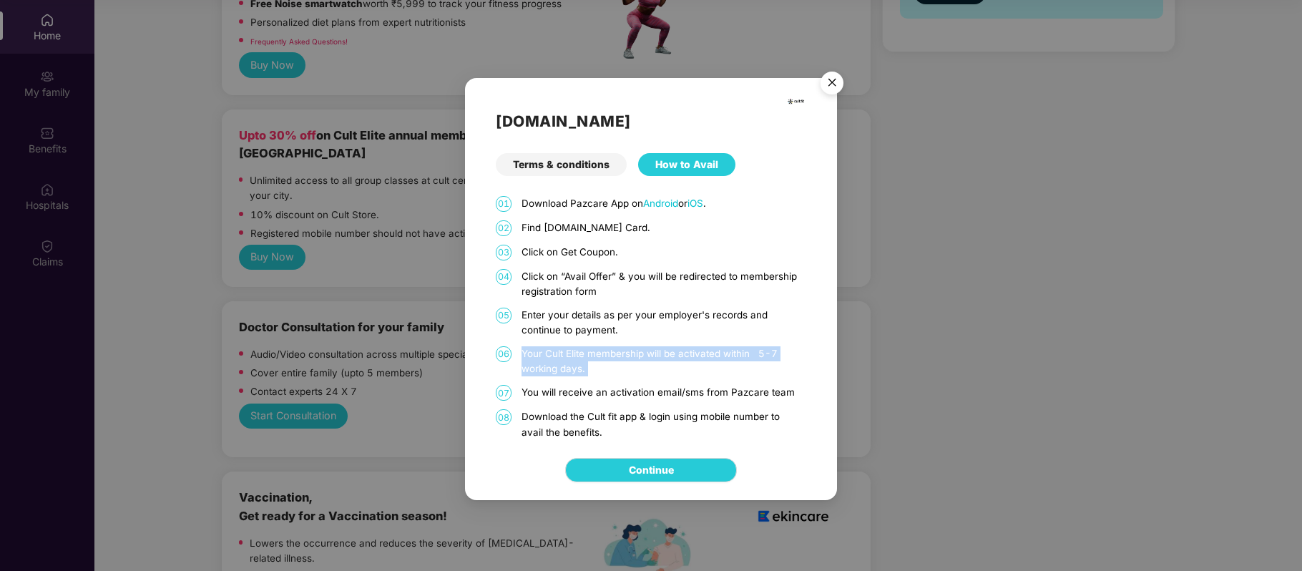
click at [585, 348] on p "Your Cult Elite membership will be activated within 5-7 working days." at bounding box center [663, 361] width 284 height 30
click at [715, 378] on div "01 Download Pazcare App on Android or iOS . 02 Find [DOMAIN_NAME] Card. 03 Clic…" at bounding box center [651, 318] width 310 height 244
click at [674, 393] on p "You will receive an activation email/sms from Pazcare team" at bounding box center [663, 392] width 284 height 15
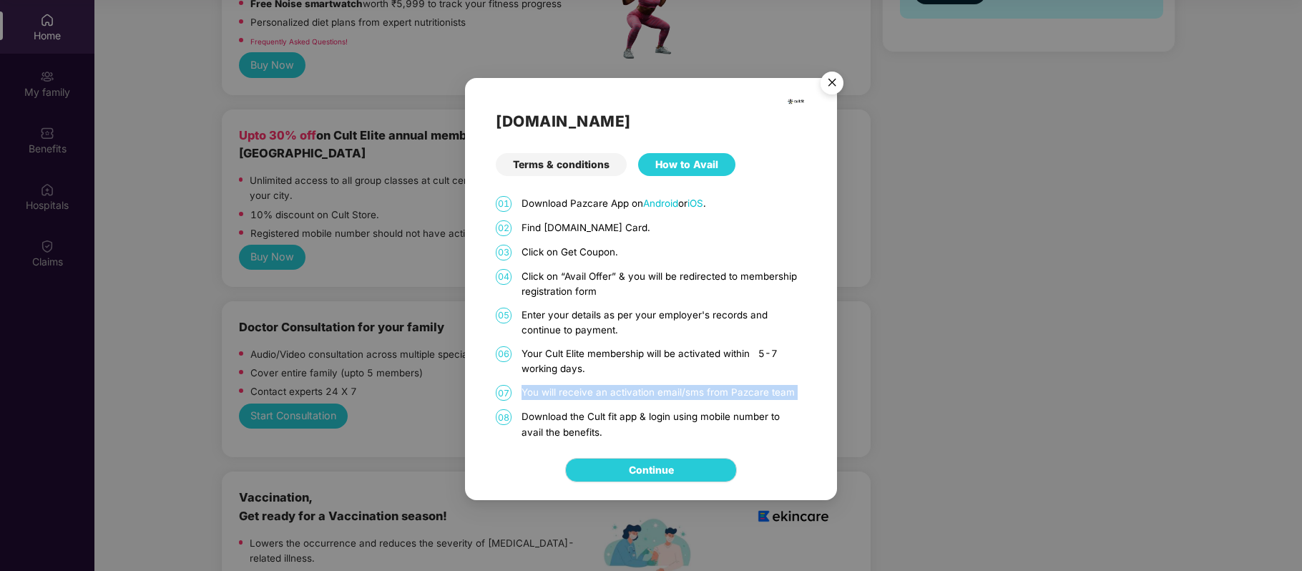
click at [674, 393] on p "You will receive an activation email/sms from Pazcare team" at bounding box center [663, 392] width 284 height 15
click at [624, 421] on p "Download the Cult fit app & login using mobile number to avail the benefits." at bounding box center [663, 424] width 284 height 30
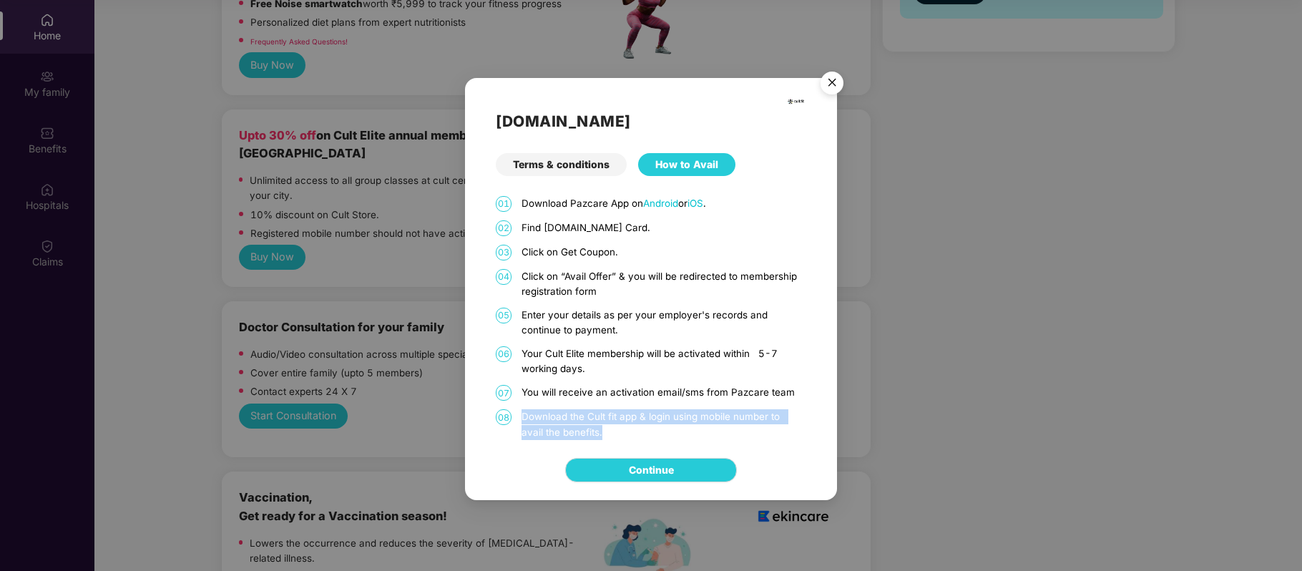
click at [624, 421] on p "Download the Cult fit app & login using mobile number to avail the benefits." at bounding box center [663, 424] width 284 height 30
click at [822, 429] on div "[DOMAIN_NAME] Terms & conditions How to Avail 01 Download Pazcare App on Androi…" at bounding box center [651, 259] width 372 height 362
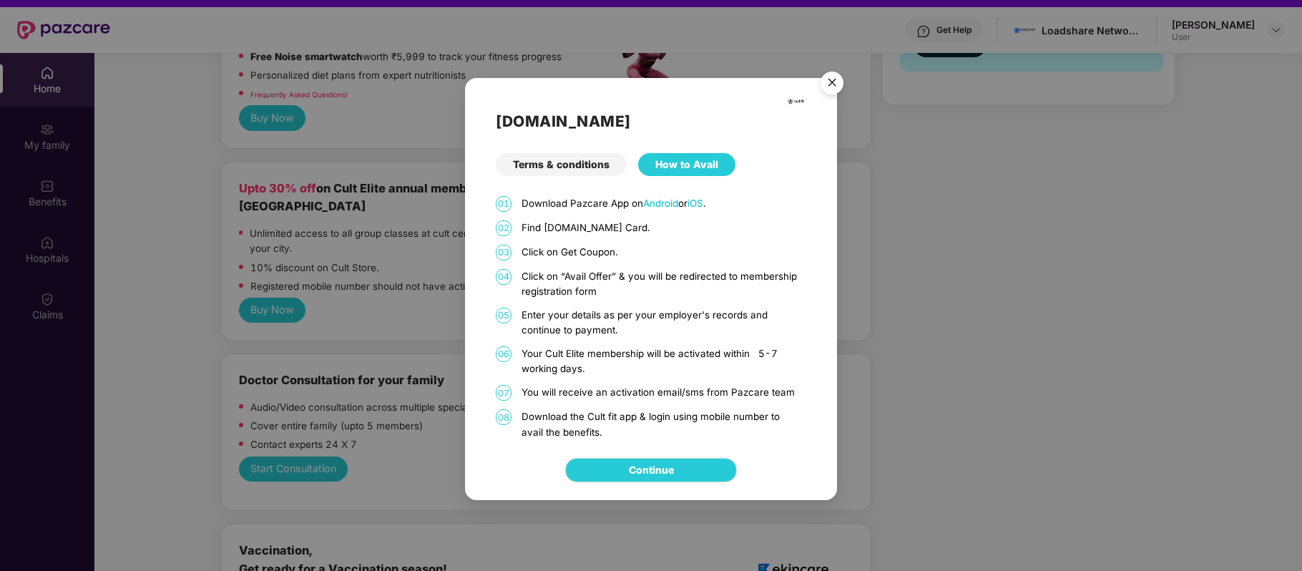
scroll to position [0, 0]
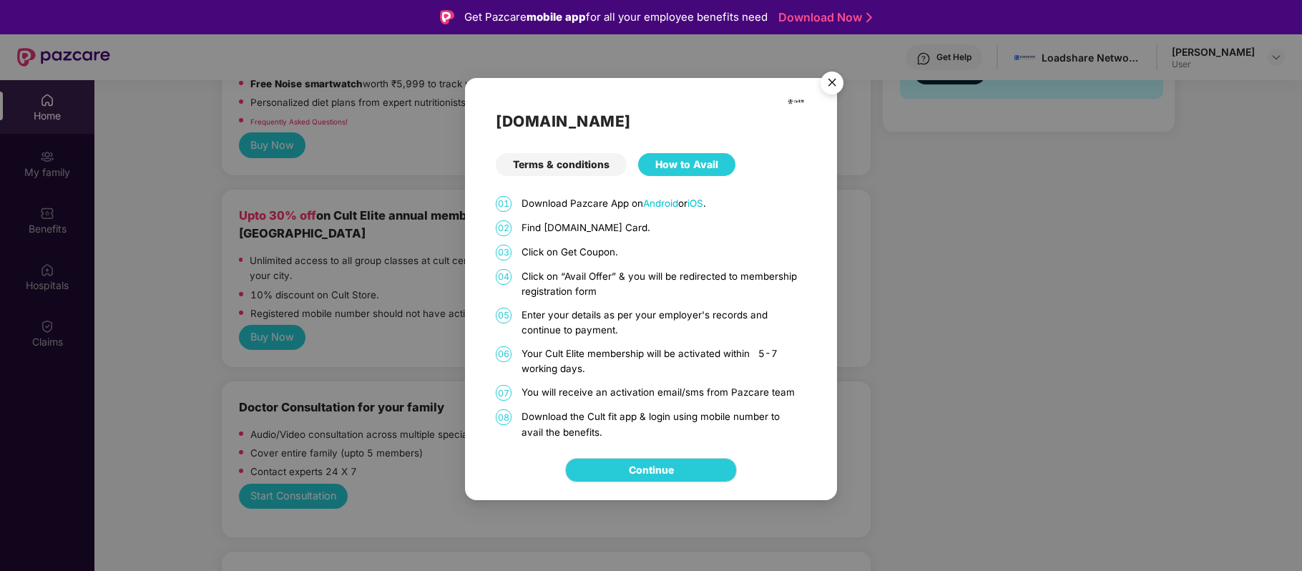
click at [828, 86] on img "Close" at bounding box center [832, 85] width 40 height 40
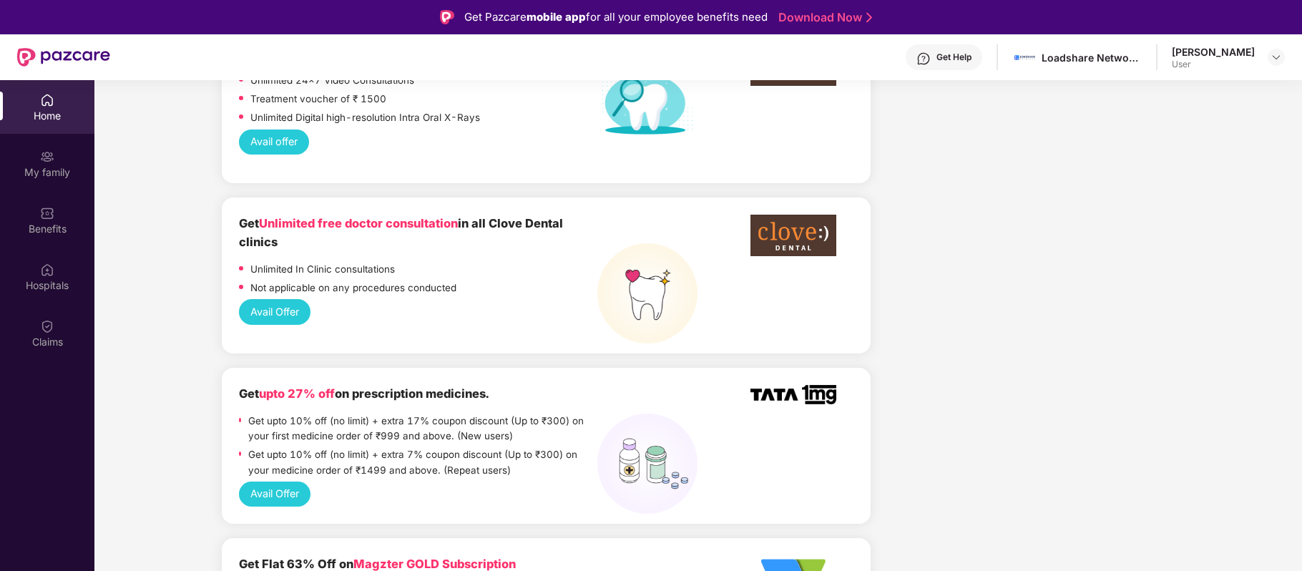
scroll to position [1529, 0]
